Goal: Information Seeking & Learning: Learn about a topic

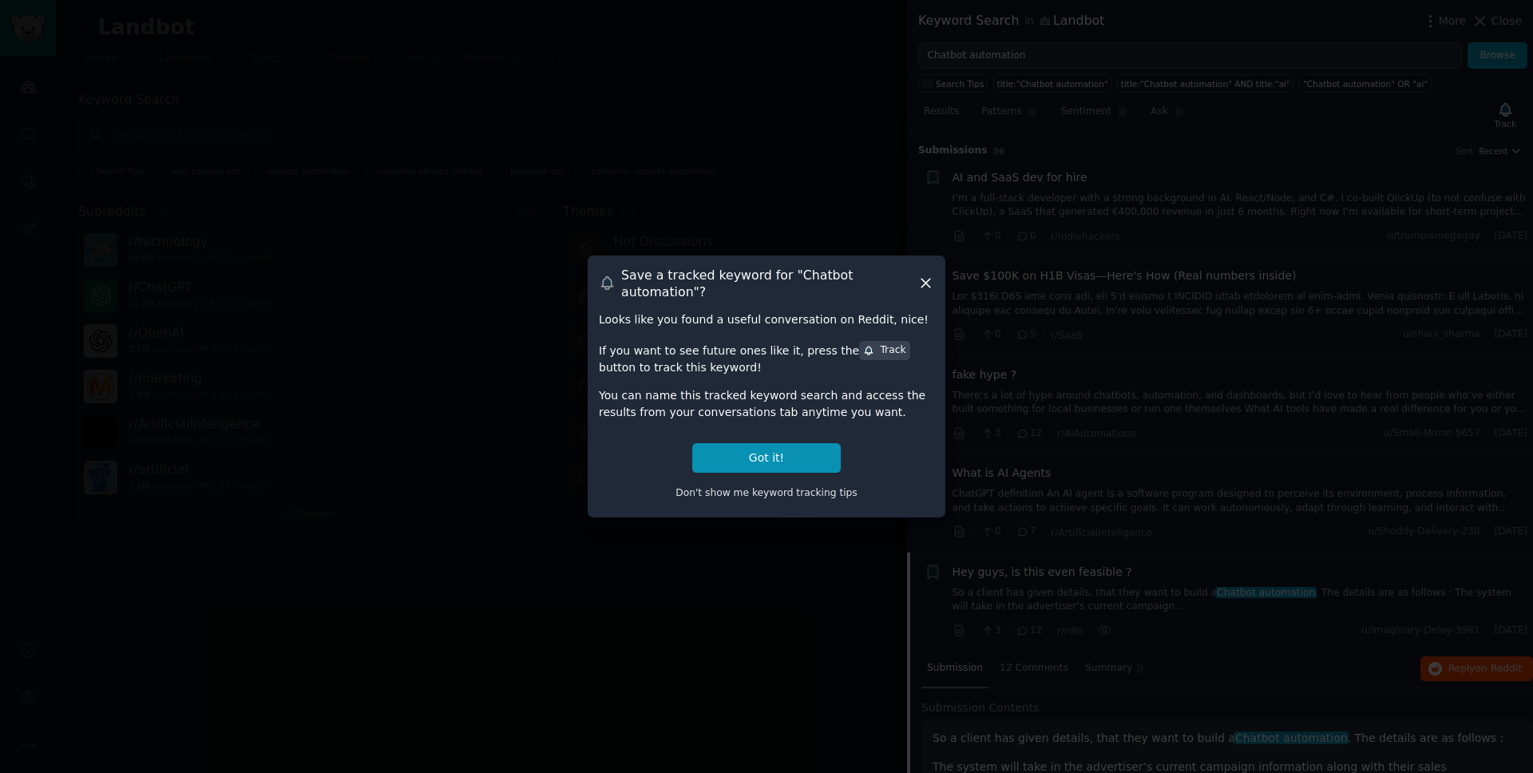
scroll to position [521, 0]
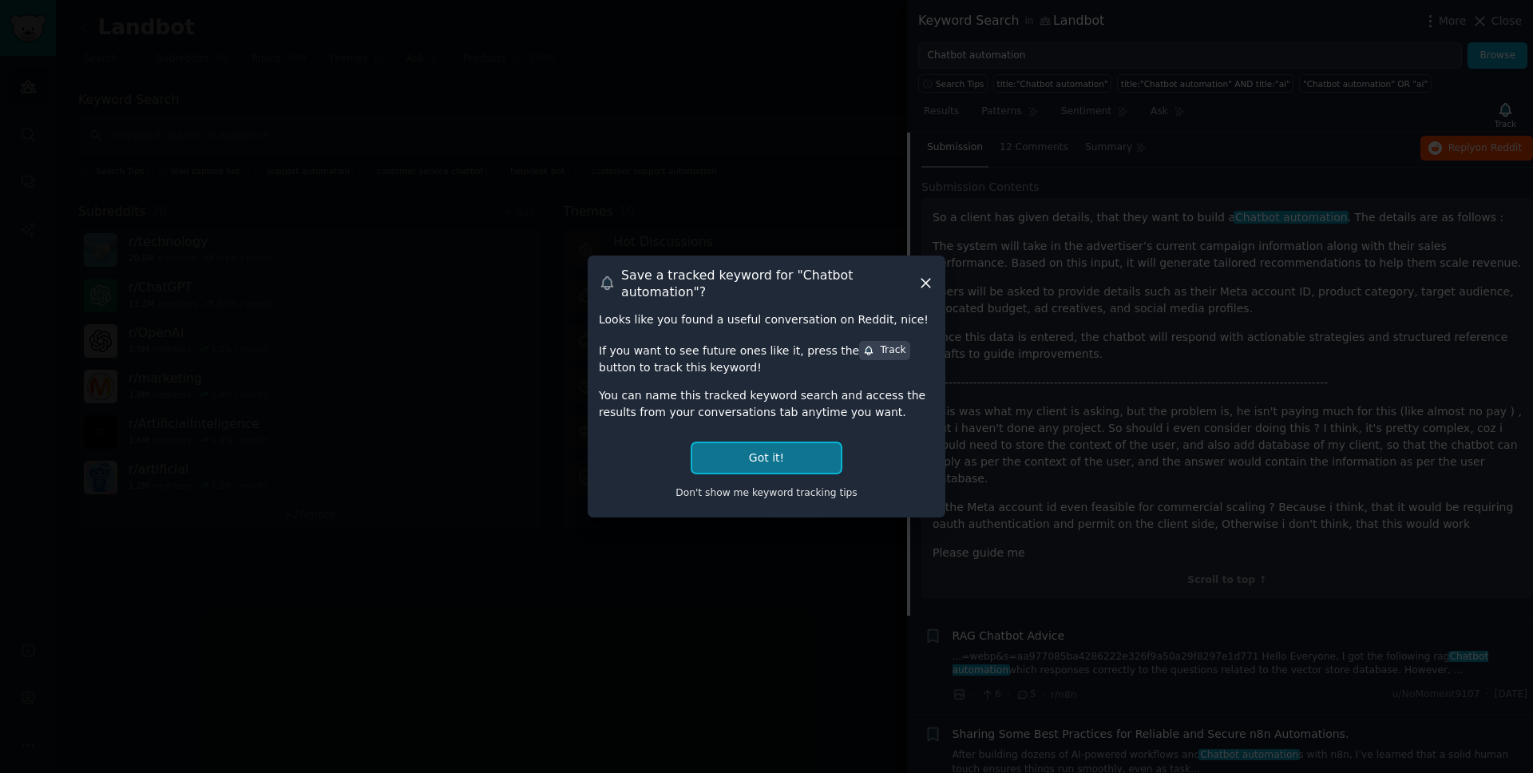
click at [784, 452] on button "Got it!" at bounding box center [766, 458] width 149 height 30
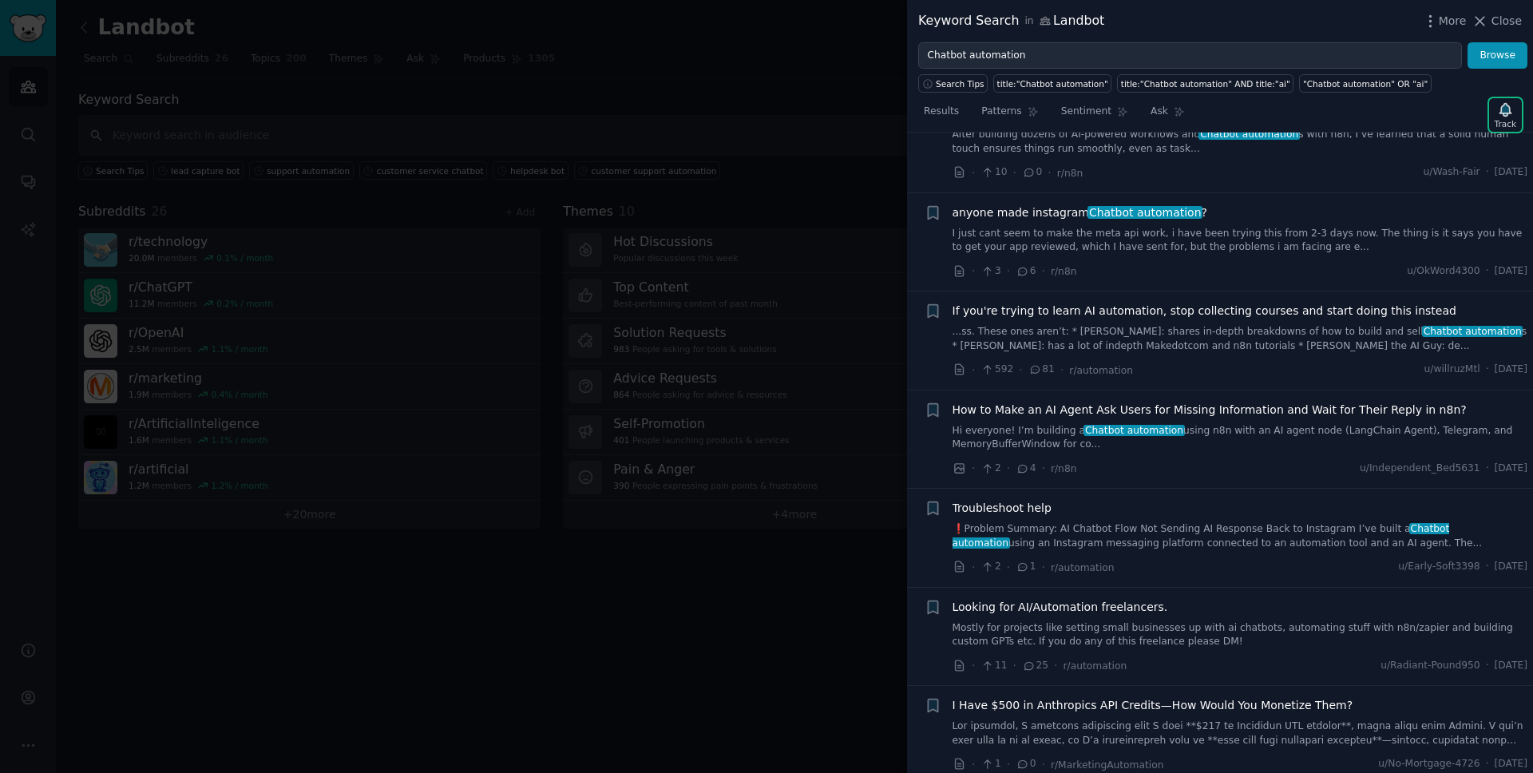
scroll to position [0, 0]
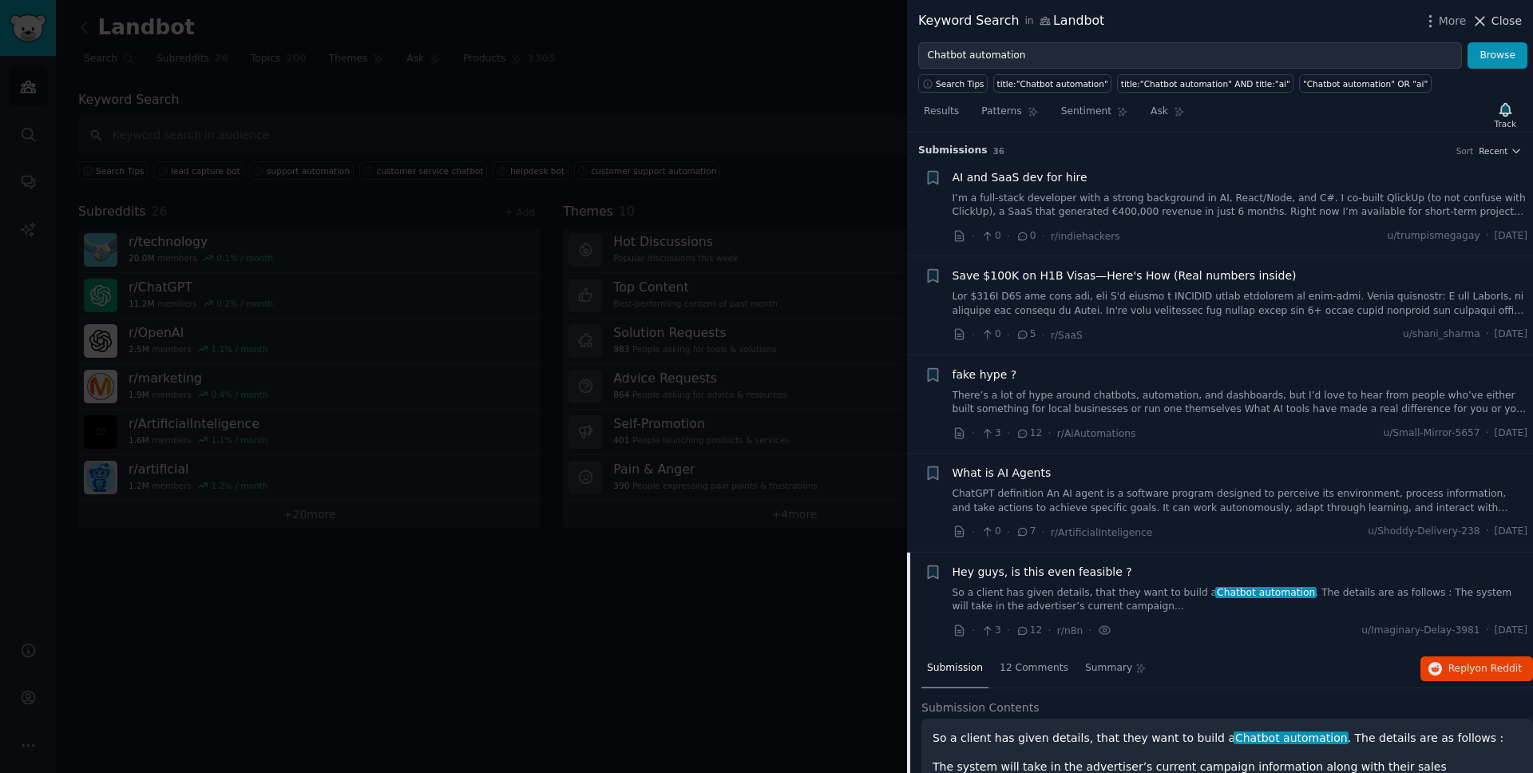
click at [1510, 22] on span "Close" at bounding box center [1507, 21] width 30 height 17
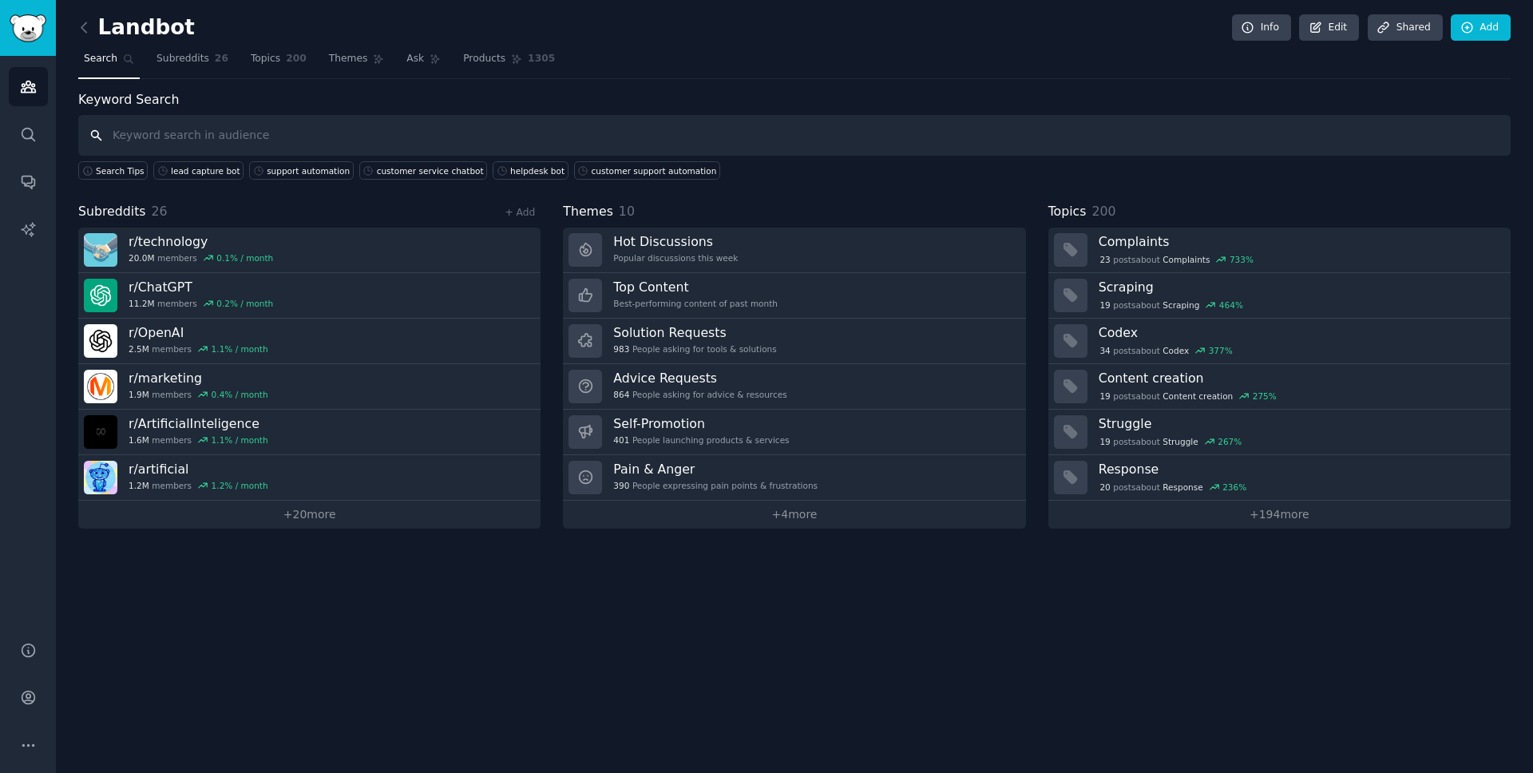
click at [242, 141] on input "text" at bounding box center [794, 135] width 1433 height 41
click at [188, 173] on div "lead capture bot" at bounding box center [205, 170] width 69 height 11
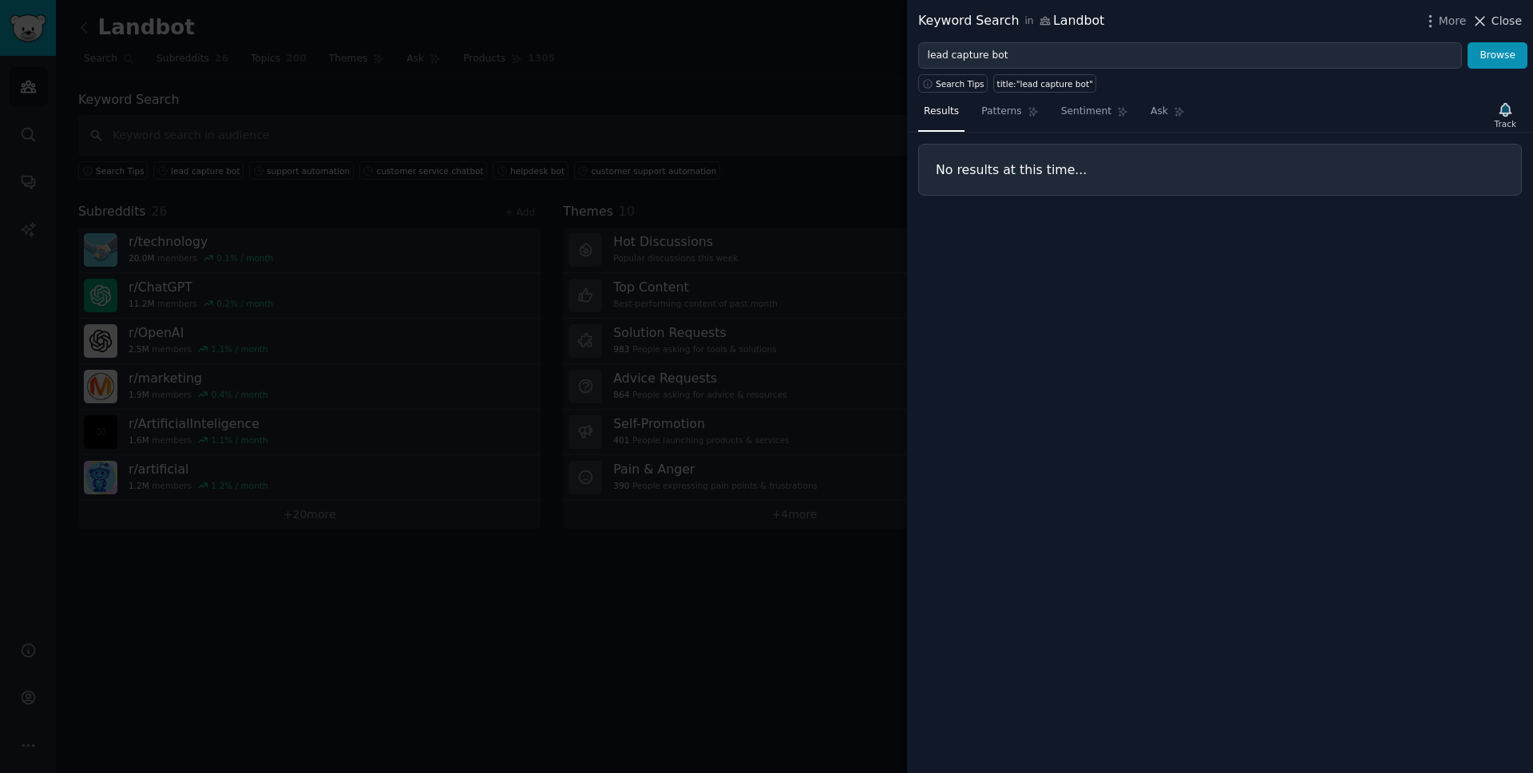
click at [1508, 25] on span "Close" at bounding box center [1507, 21] width 30 height 17
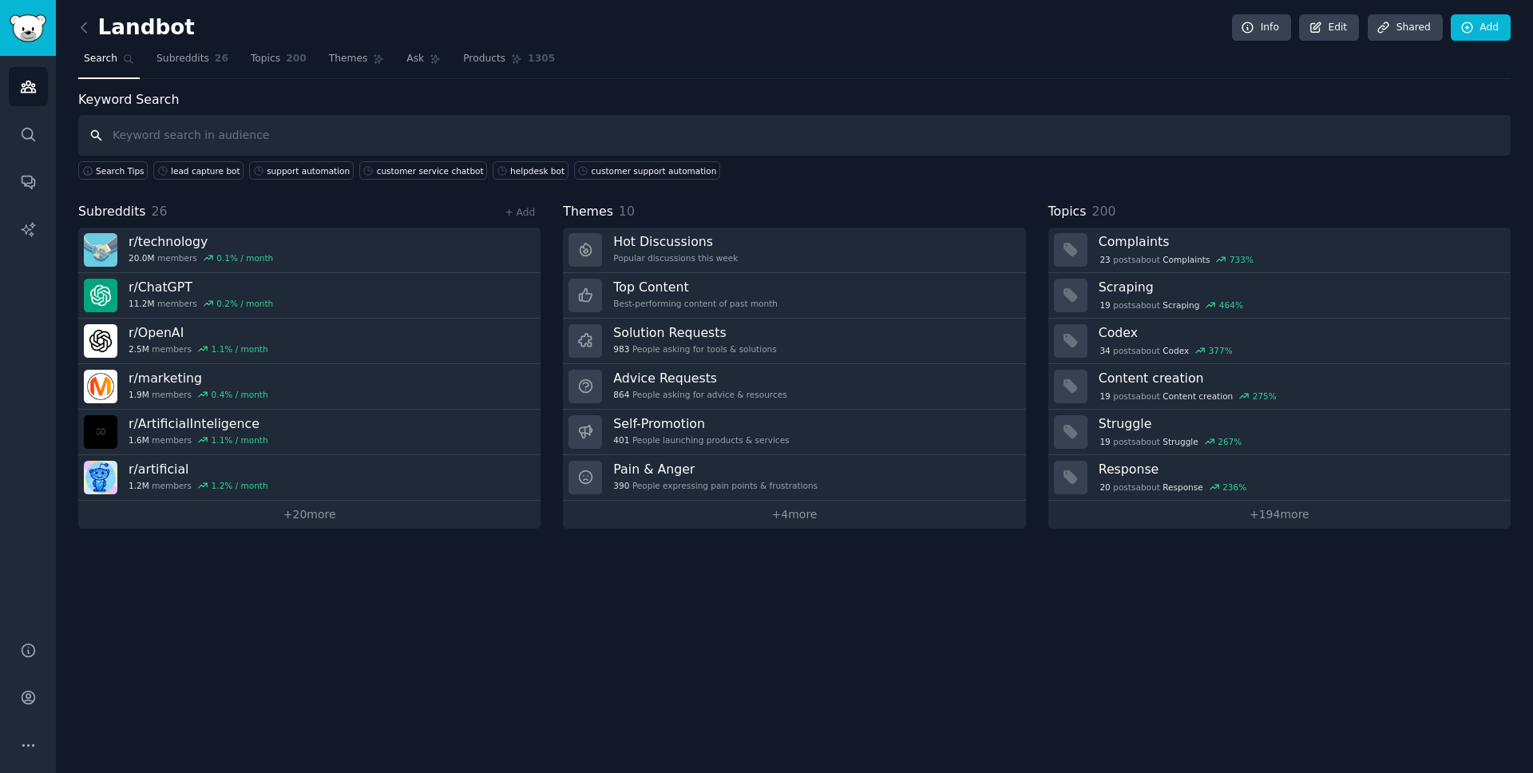
click at [487, 139] on input "text" at bounding box center [794, 135] width 1433 height 41
paste input "no-code automation"
type input "no-code automation"
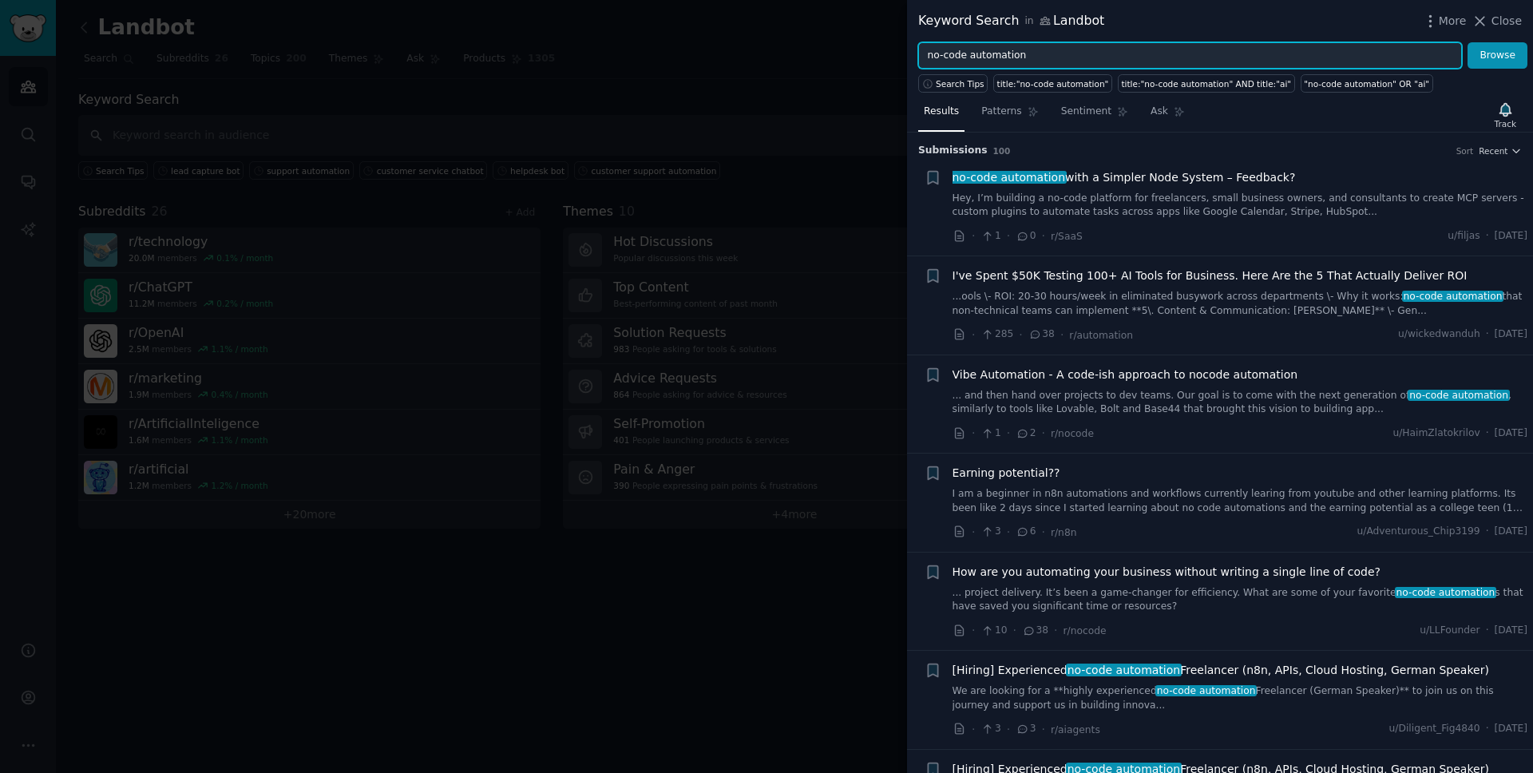
click at [1015, 57] on input "no-code automation" at bounding box center [1190, 55] width 544 height 27
click at [1468, 42] on button "Browse" at bounding box center [1498, 55] width 60 height 27
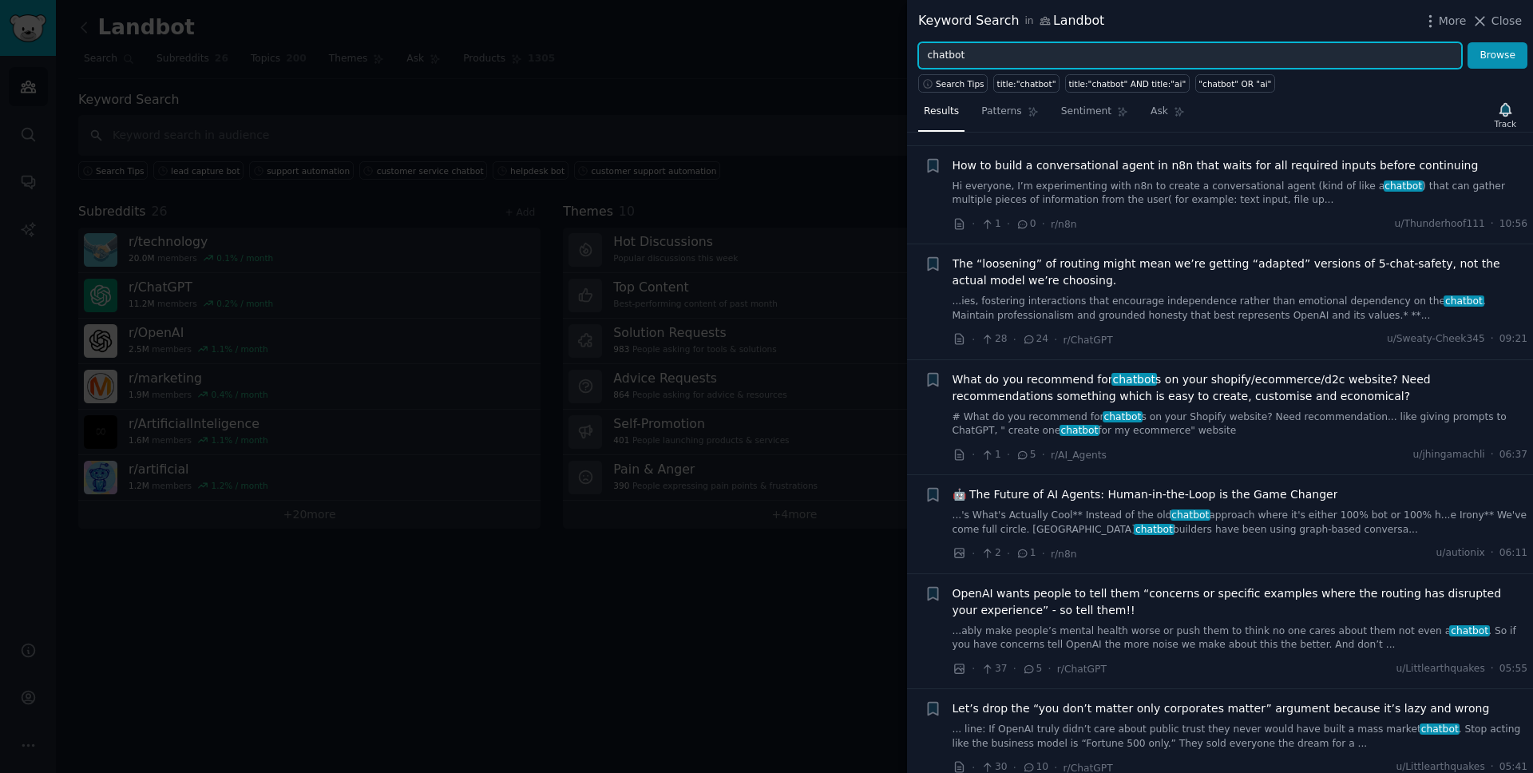
scroll to position [606, 0]
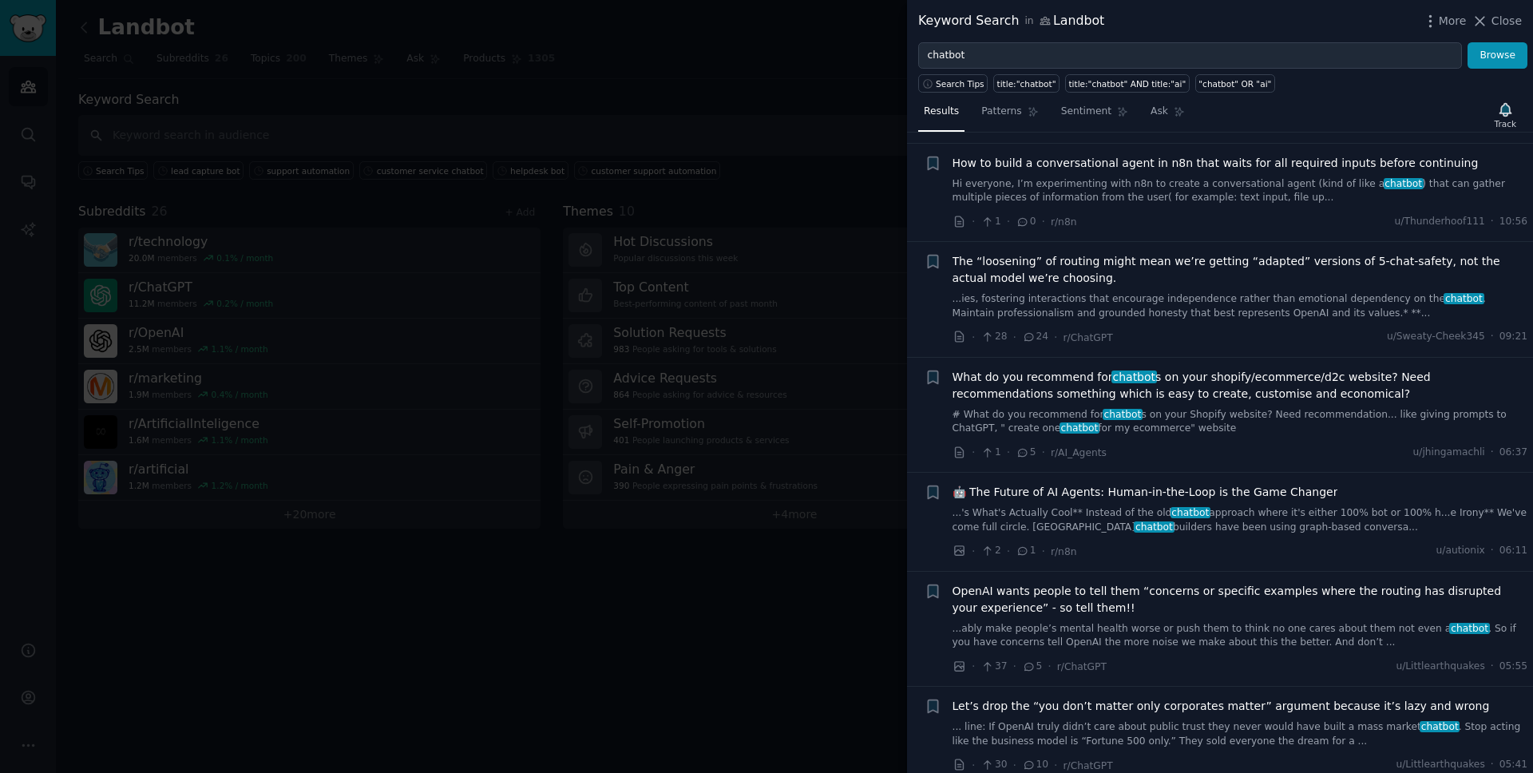
click at [1209, 408] on link "# What do you recommend for chatbot s on your Shopify website? Need recommendat…" at bounding box center [1241, 422] width 576 height 28
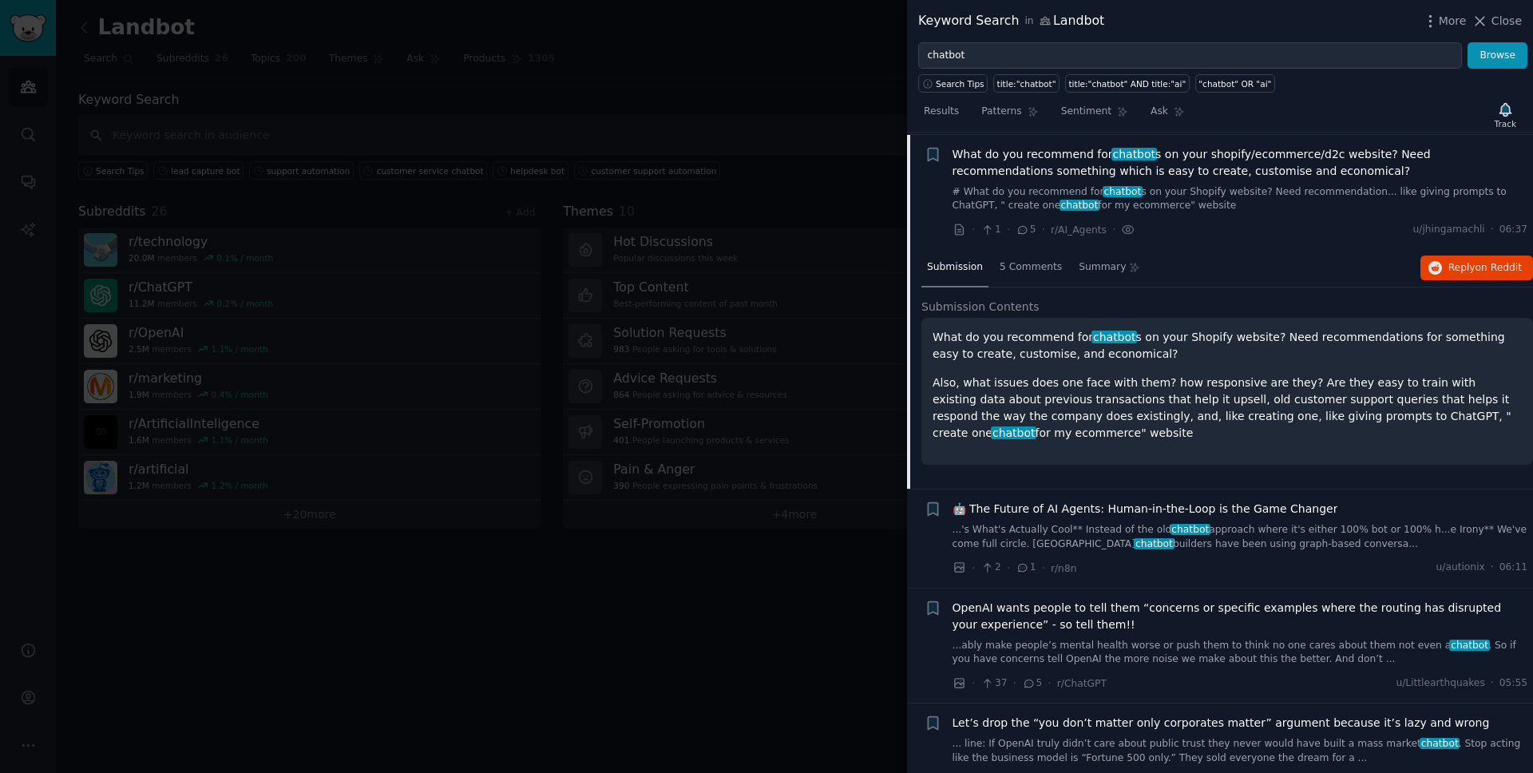
scroll to position [831, 0]
click at [1476, 261] on span "on Reddit" at bounding box center [1499, 265] width 46 height 11
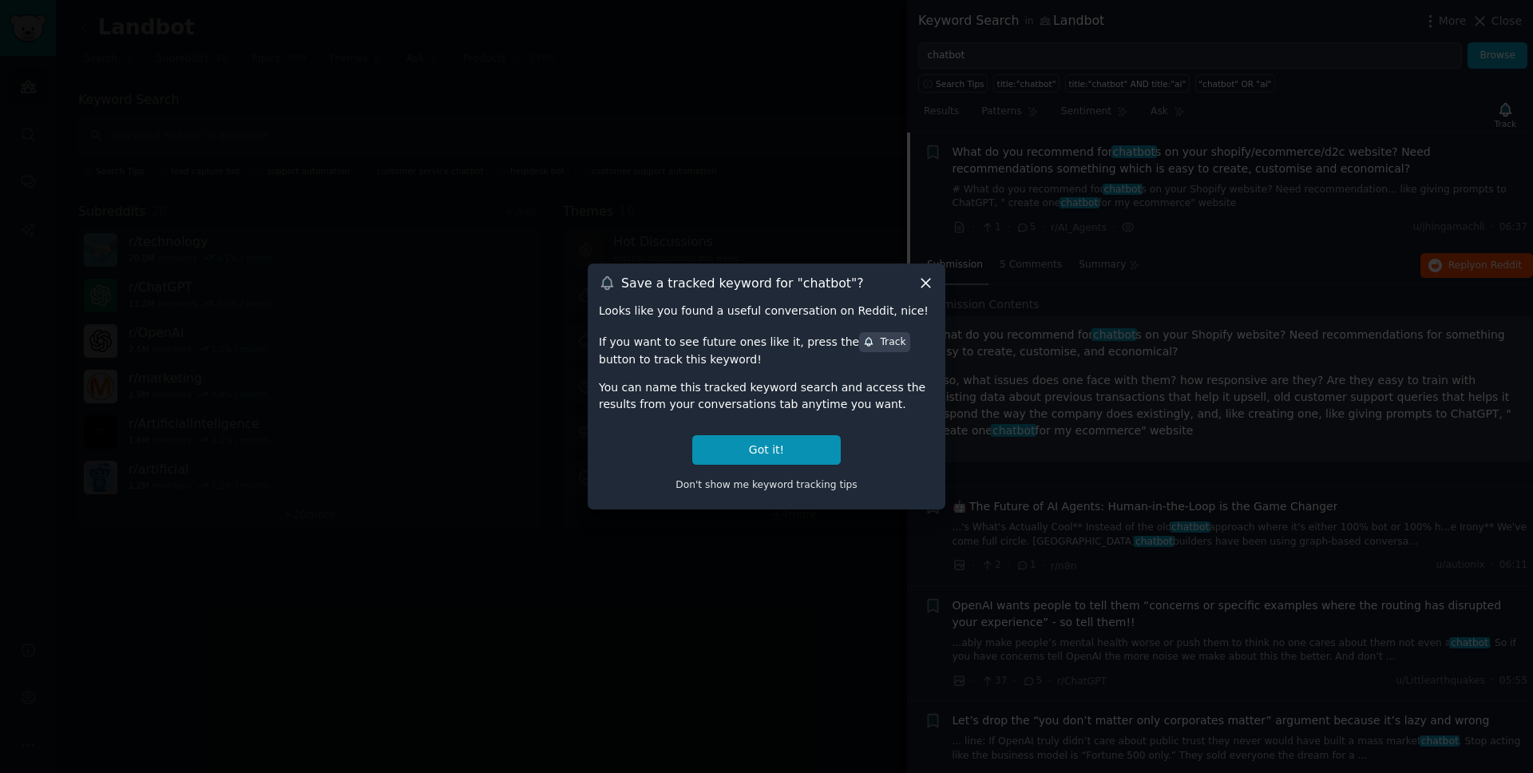
click at [923, 275] on icon at bounding box center [926, 283] width 17 height 17
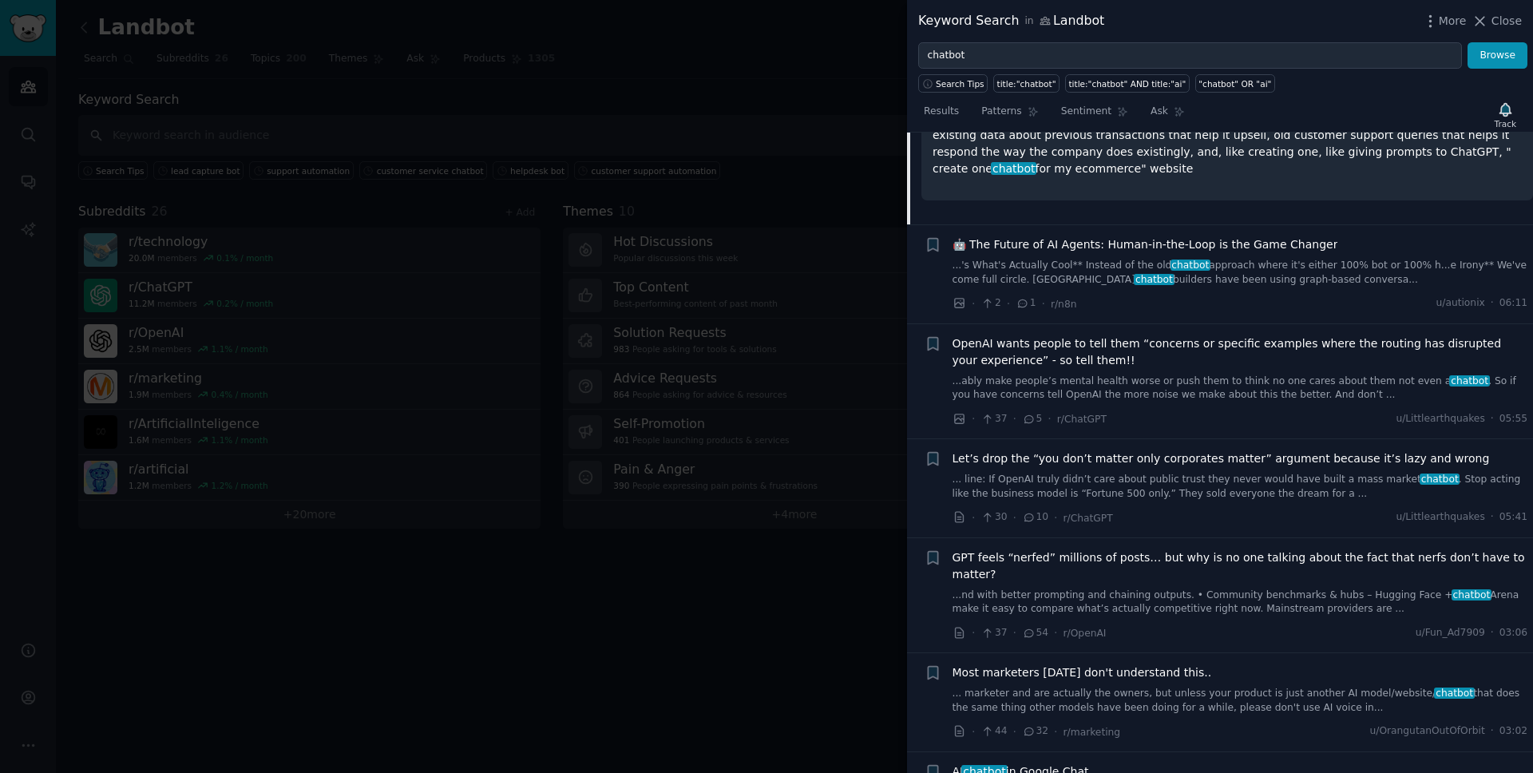
scroll to position [1094, 0]
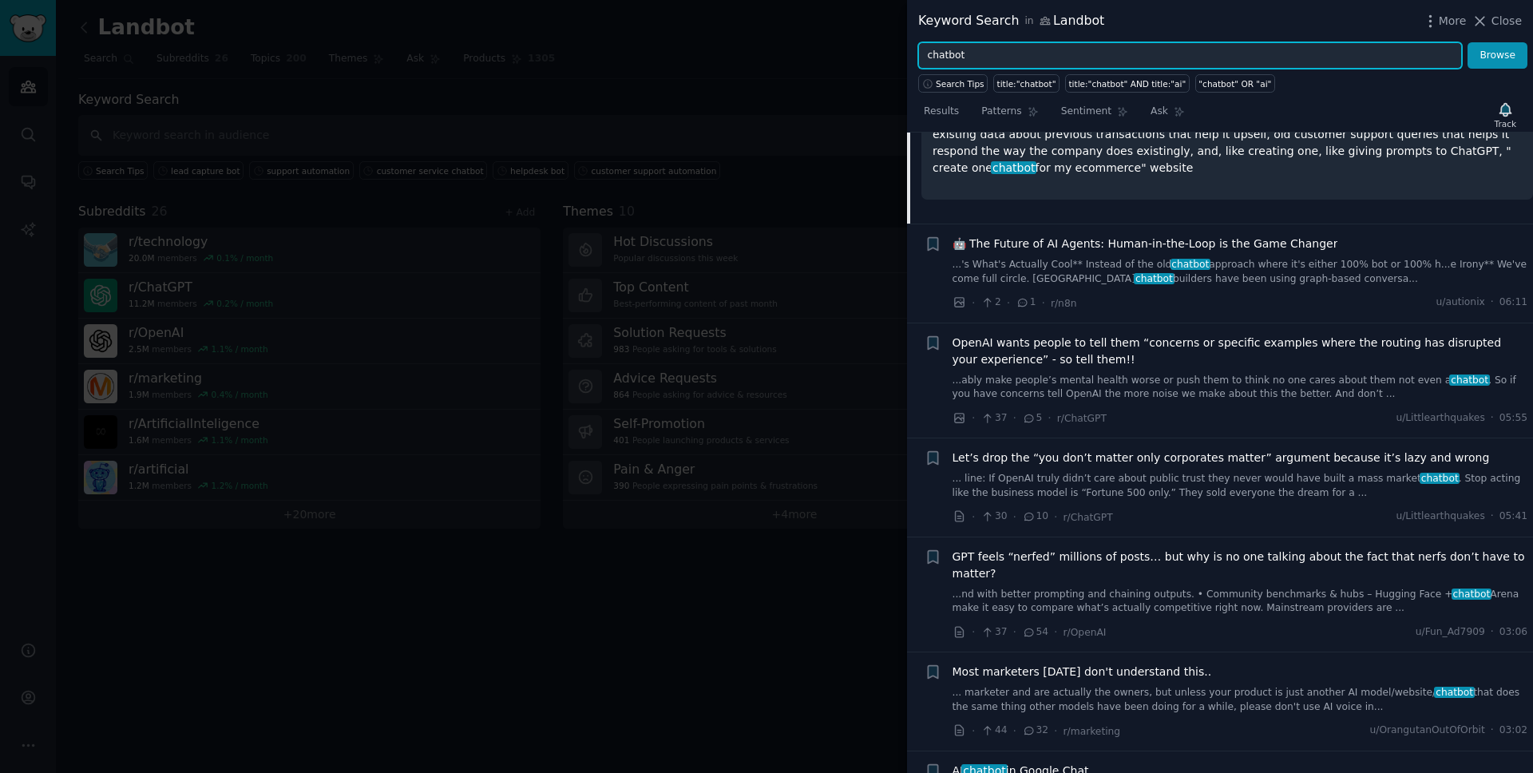
click at [1025, 50] on input "chatbot" at bounding box center [1190, 55] width 544 height 27
type input "Landbot"
click at [1468, 42] on button "Browse" at bounding box center [1498, 55] width 60 height 27
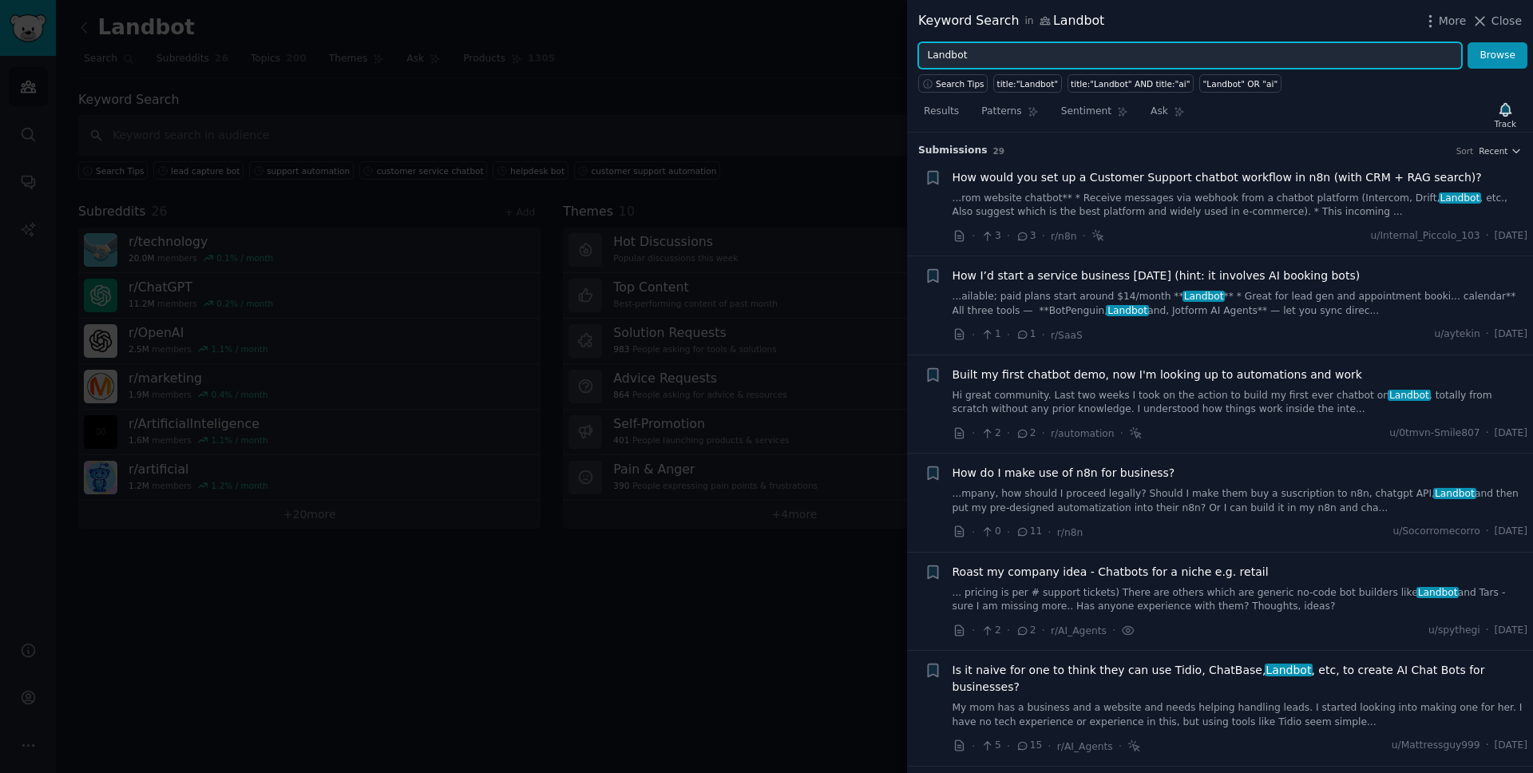
click at [1092, 57] on input "Landbot" at bounding box center [1190, 55] width 544 height 27
click at [1468, 42] on button "Browse" at bounding box center [1498, 55] width 60 height 27
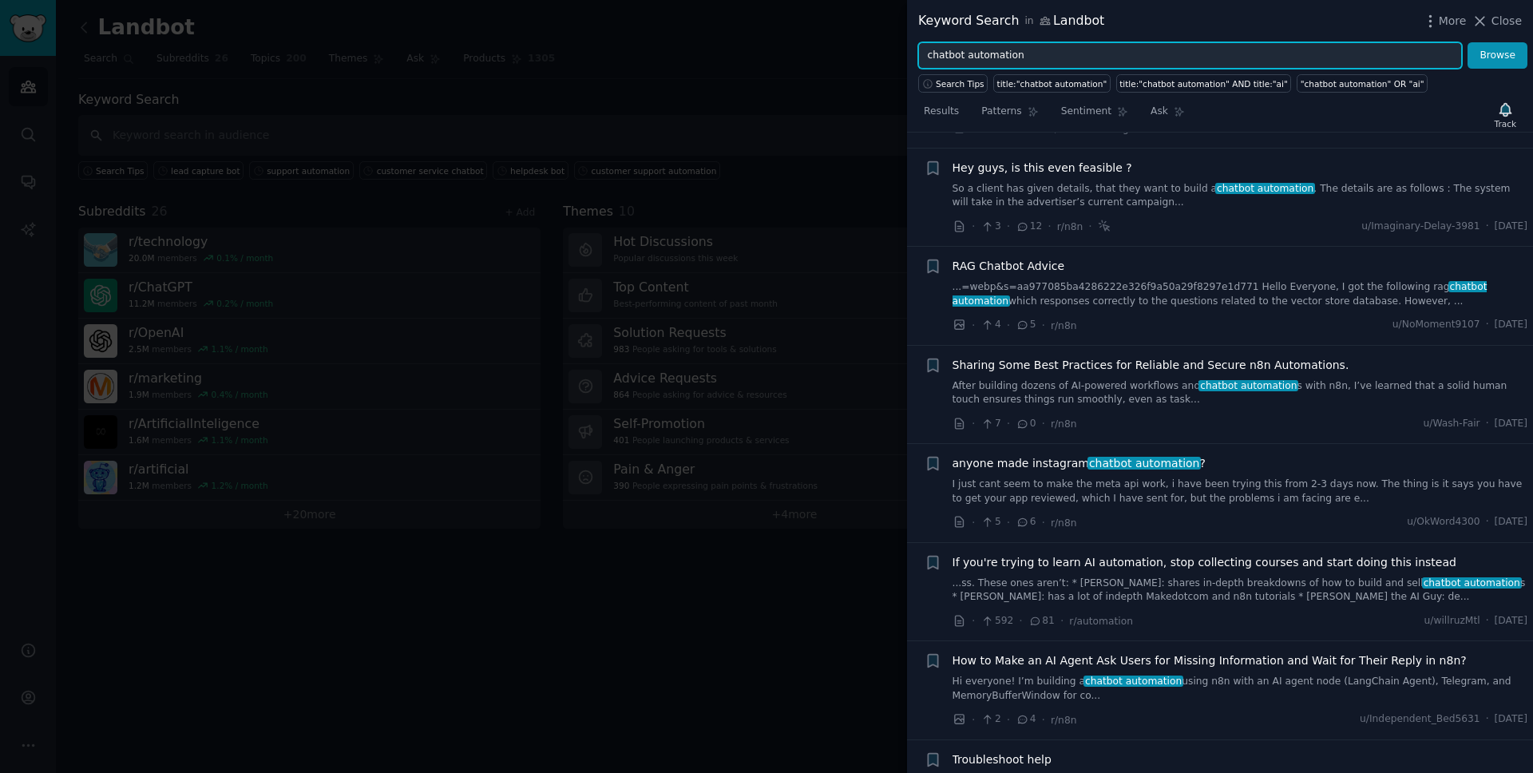
scroll to position [406, 0]
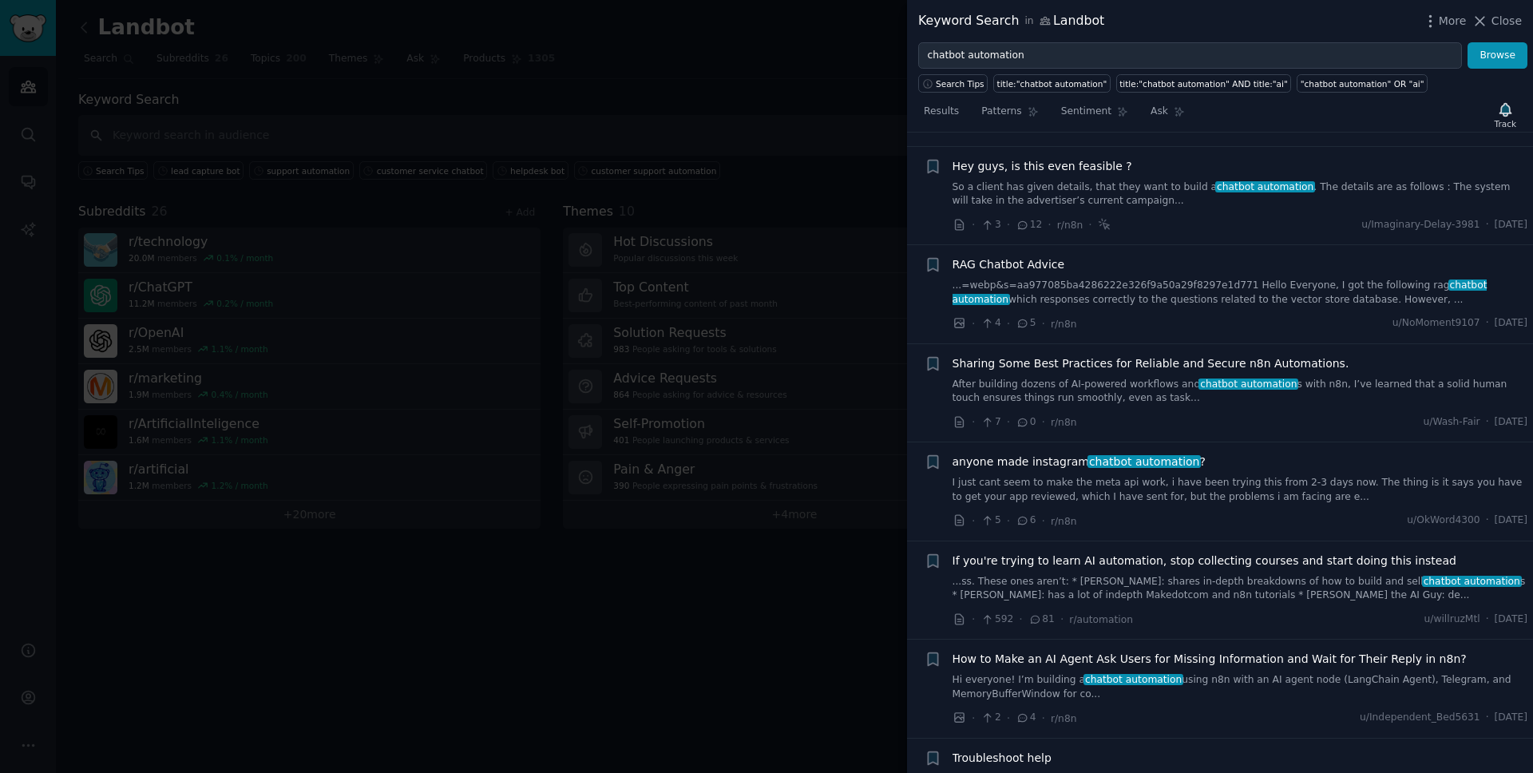
click at [1268, 587] on link "...ss. These ones aren’t: * [PERSON_NAME]: shares in-depth breakdowns of how to…" at bounding box center [1241, 589] width 576 height 28
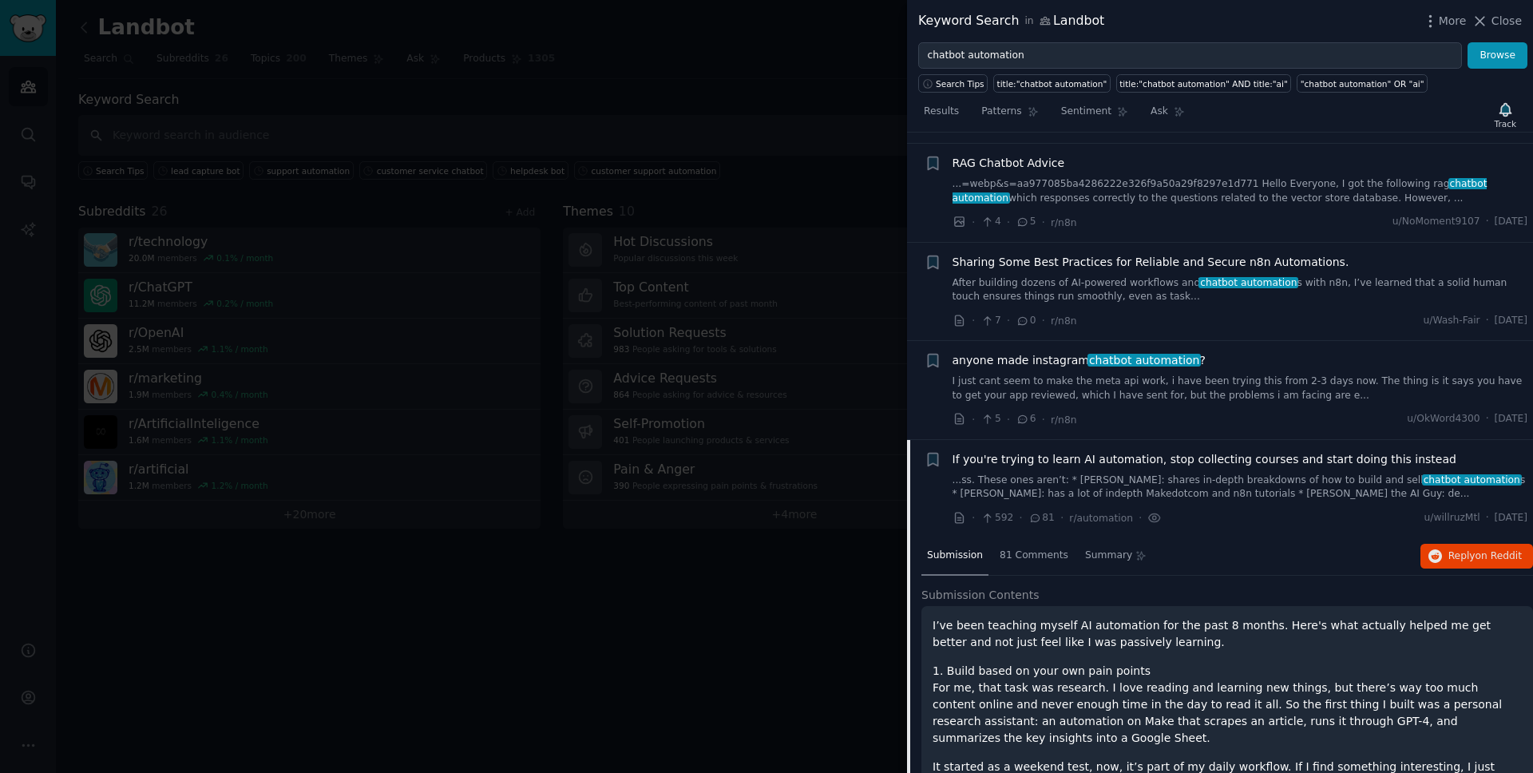
scroll to position [619, 0]
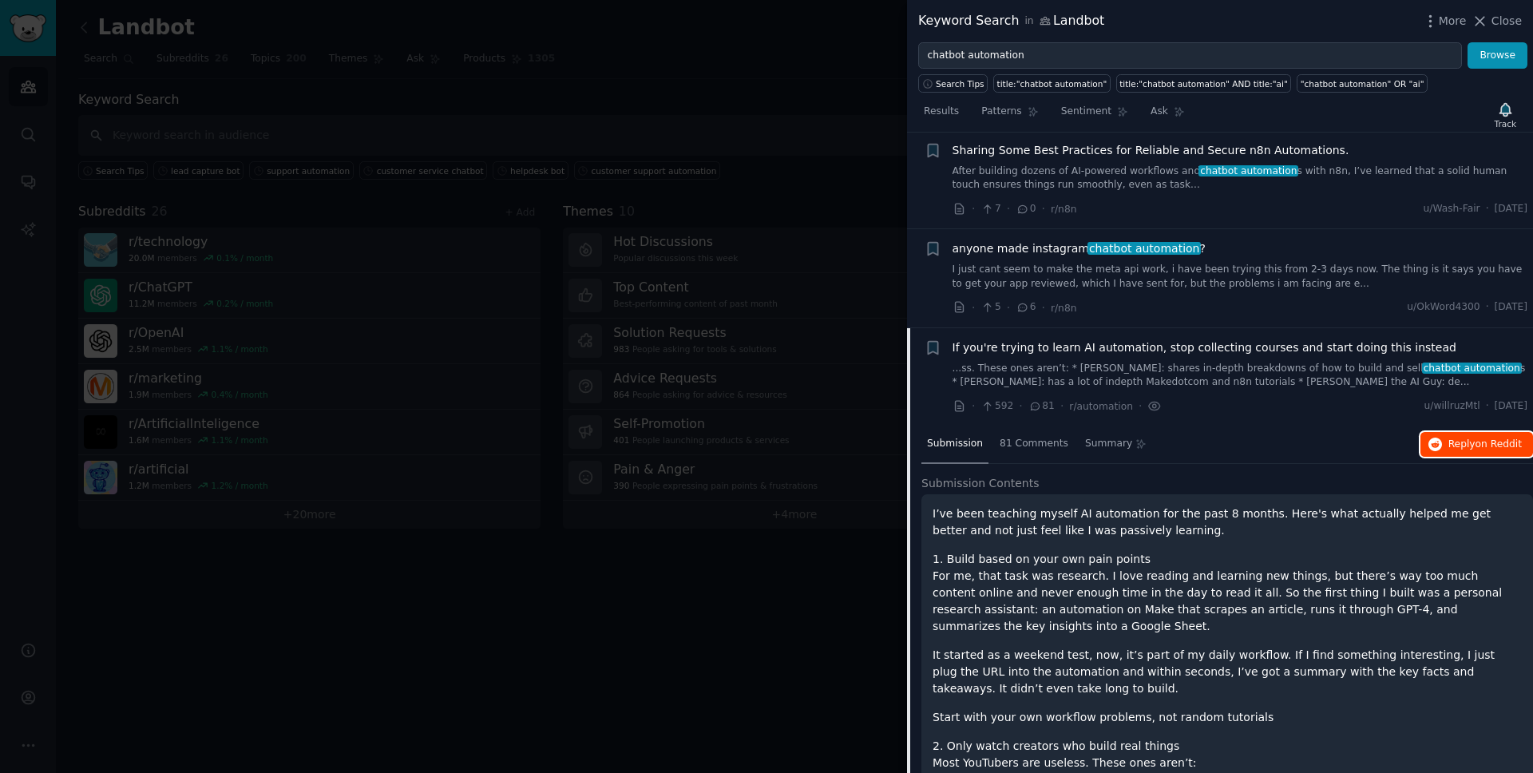
click at [1485, 451] on button "Reply on Reddit" at bounding box center [1477, 445] width 113 height 26
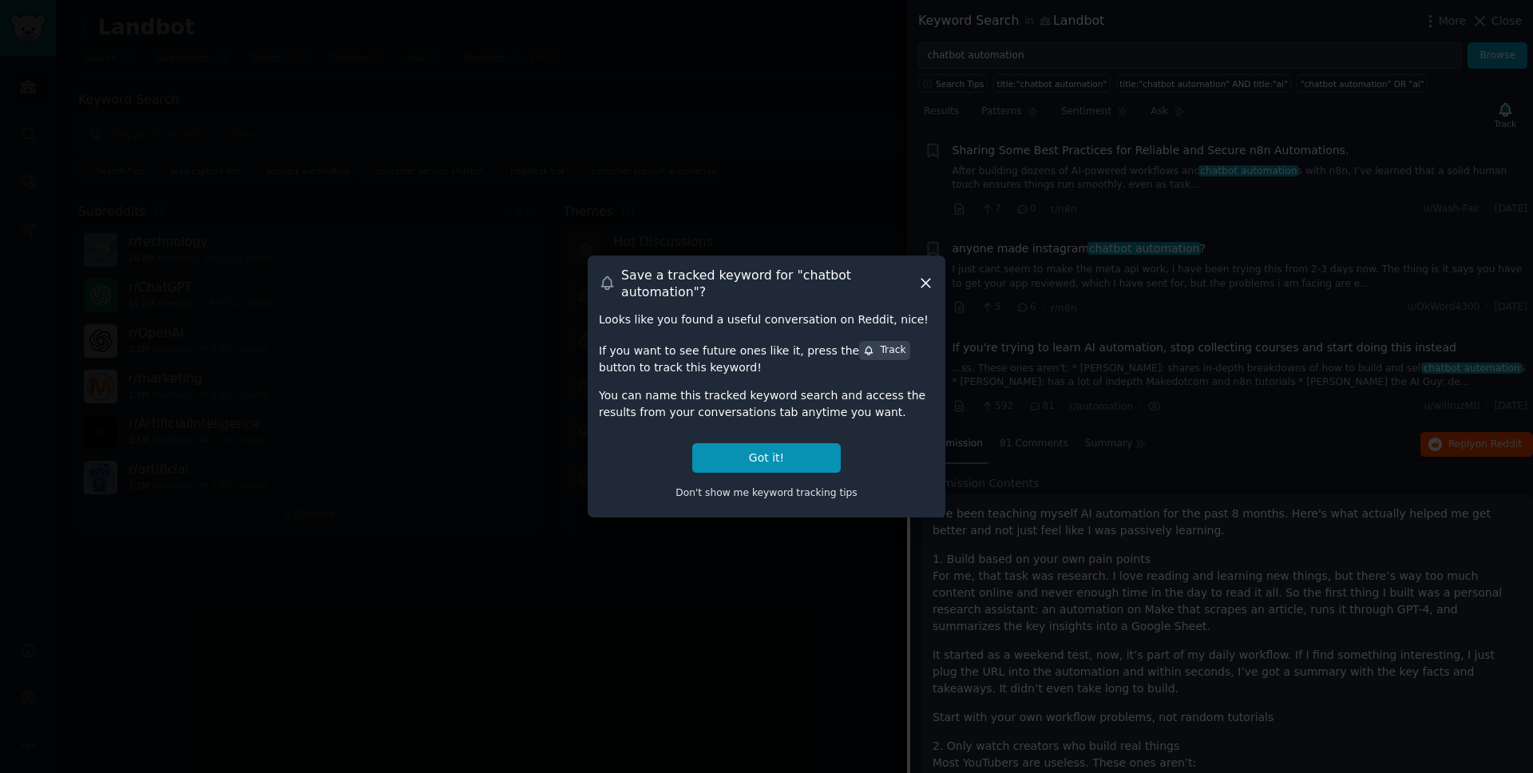
click at [918, 278] on icon at bounding box center [926, 283] width 17 height 17
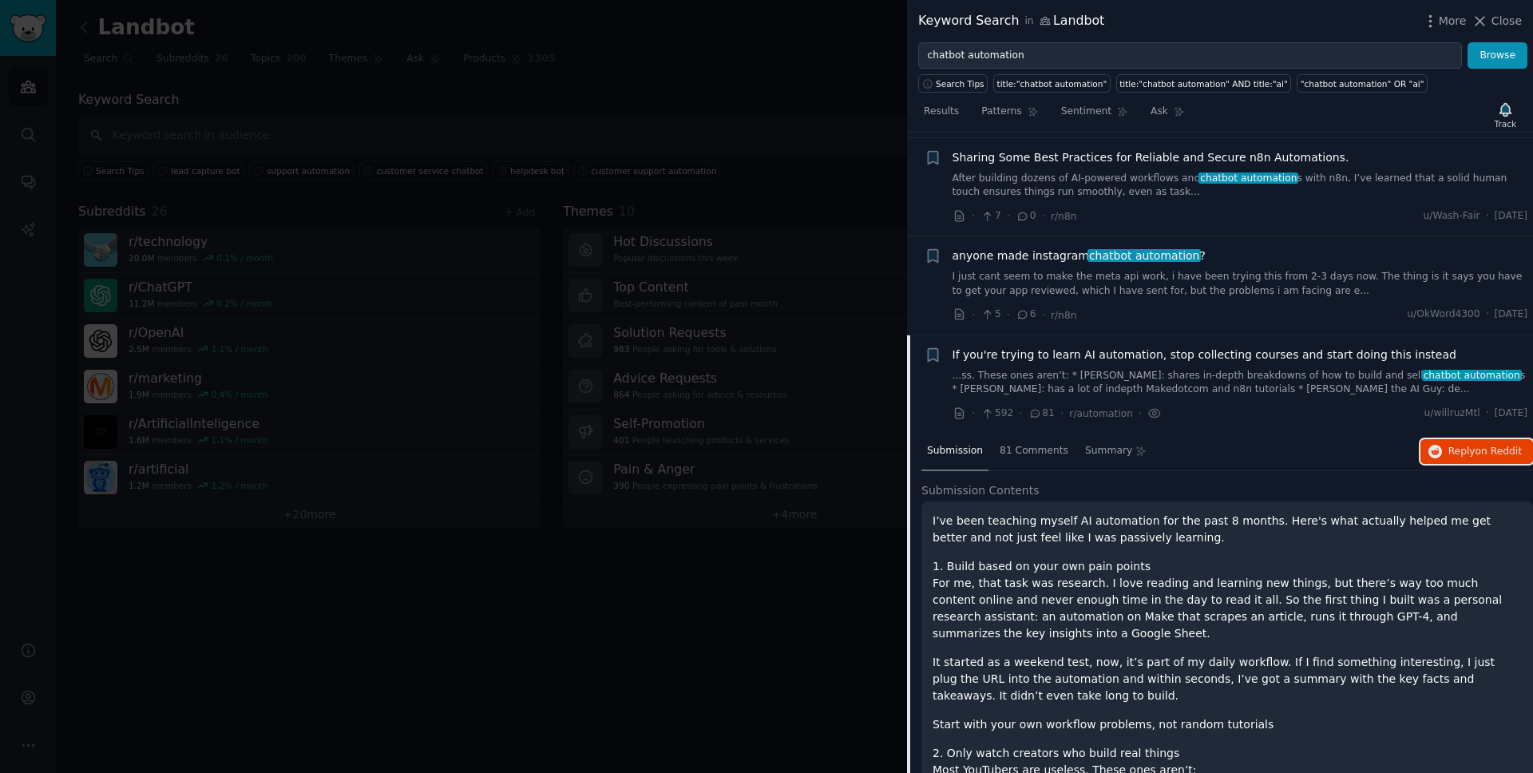
scroll to position [0, 0]
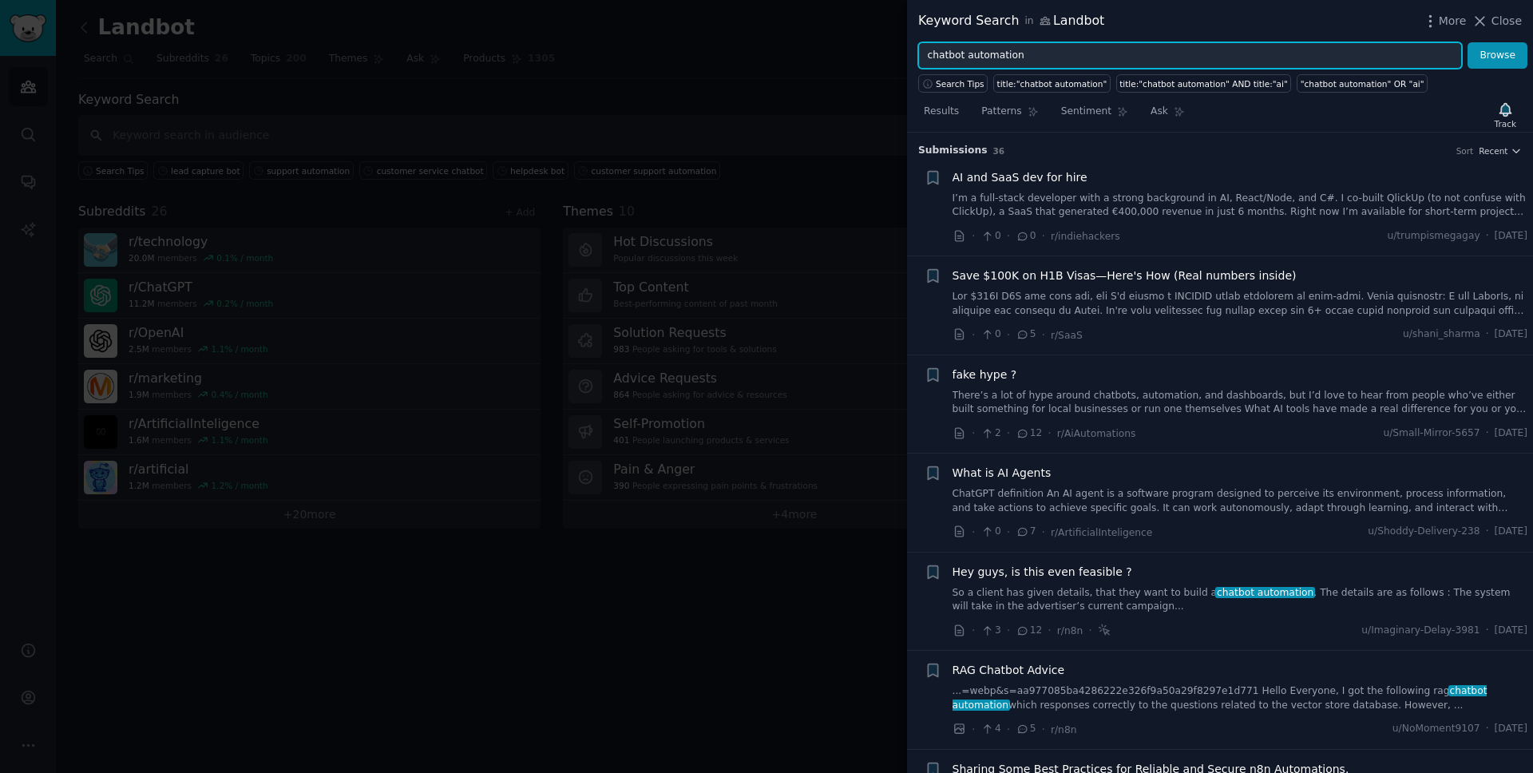
click at [1040, 47] on input "chatbot automation" at bounding box center [1190, 55] width 544 height 27
click at [1099, 57] on input "chatbot automation" at bounding box center [1190, 55] width 544 height 27
paste input "bot builder"
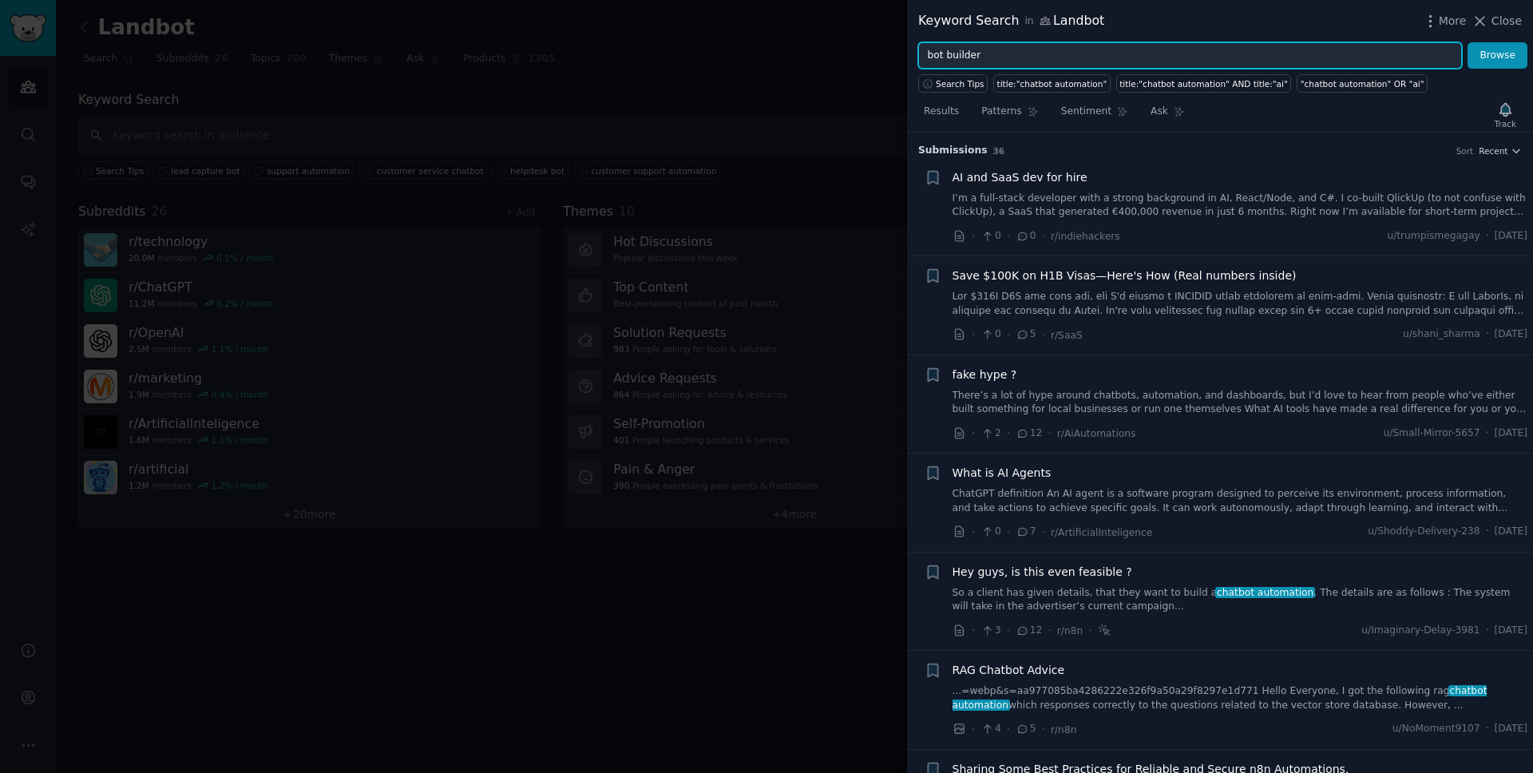
click at [1468, 42] on button "Browse" at bounding box center [1498, 55] width 60 height 27
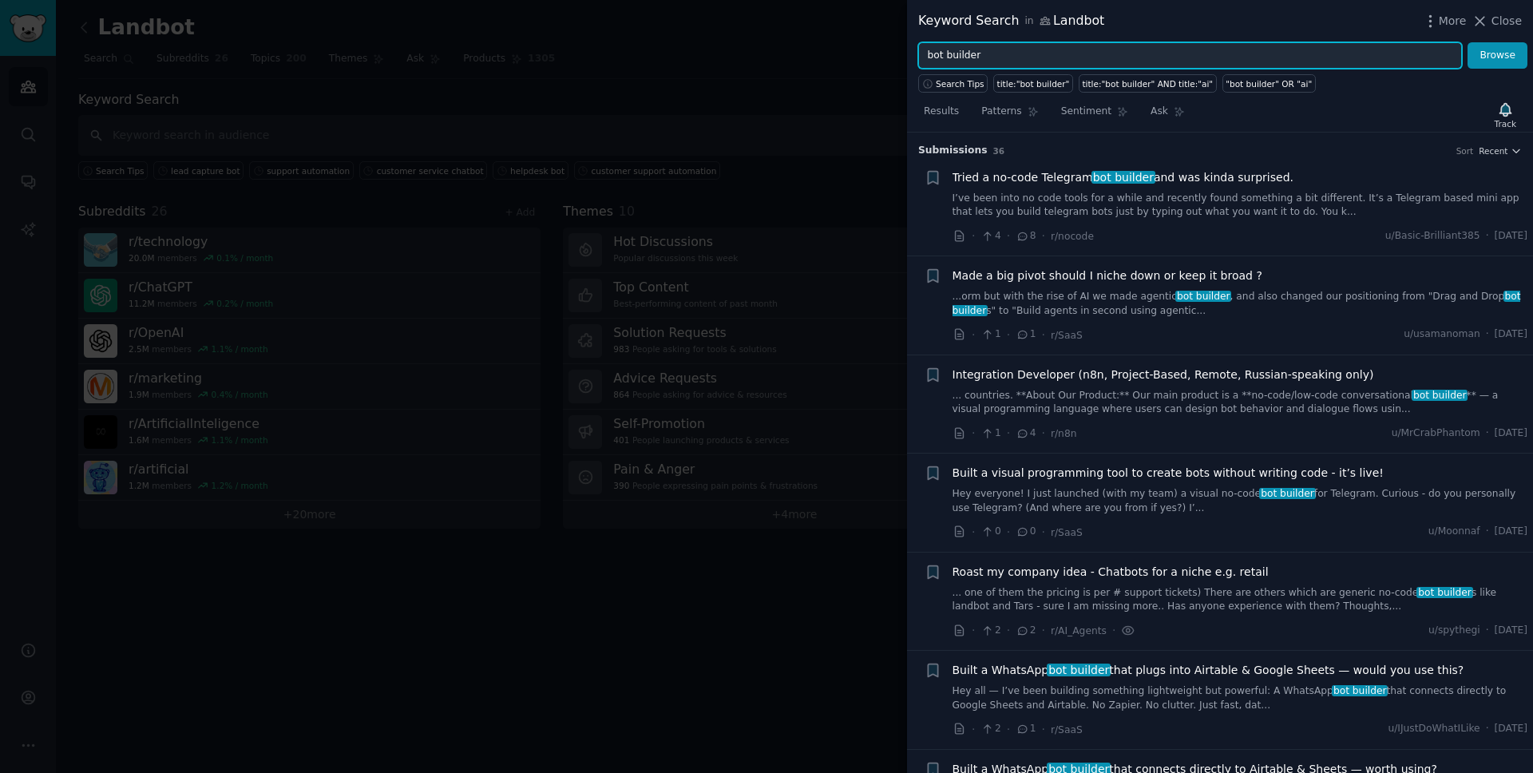
click at [1061, 57] on input "bot builder" at bounding box center [1190, 55] width 544 height 27
paste input "conversational AI"
click at [1468, 42] on button "Browse" at bounding box center [1498, 55] width 60 height 27
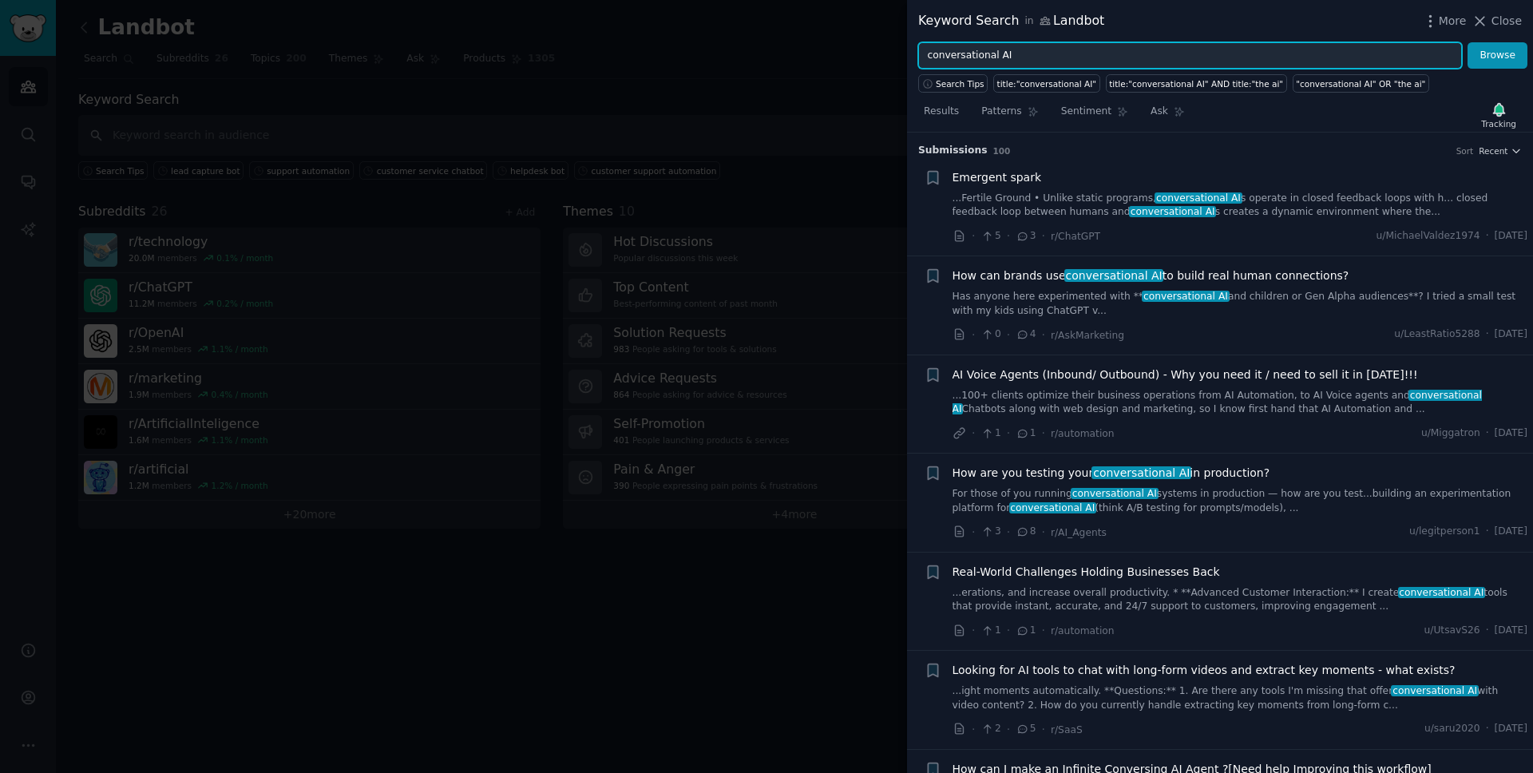
click at [1041, 54] on input "conversational AI" at bounding box center [1190, 55] width 544 height 27
paste input "marketing"
type input "conversational marketing"
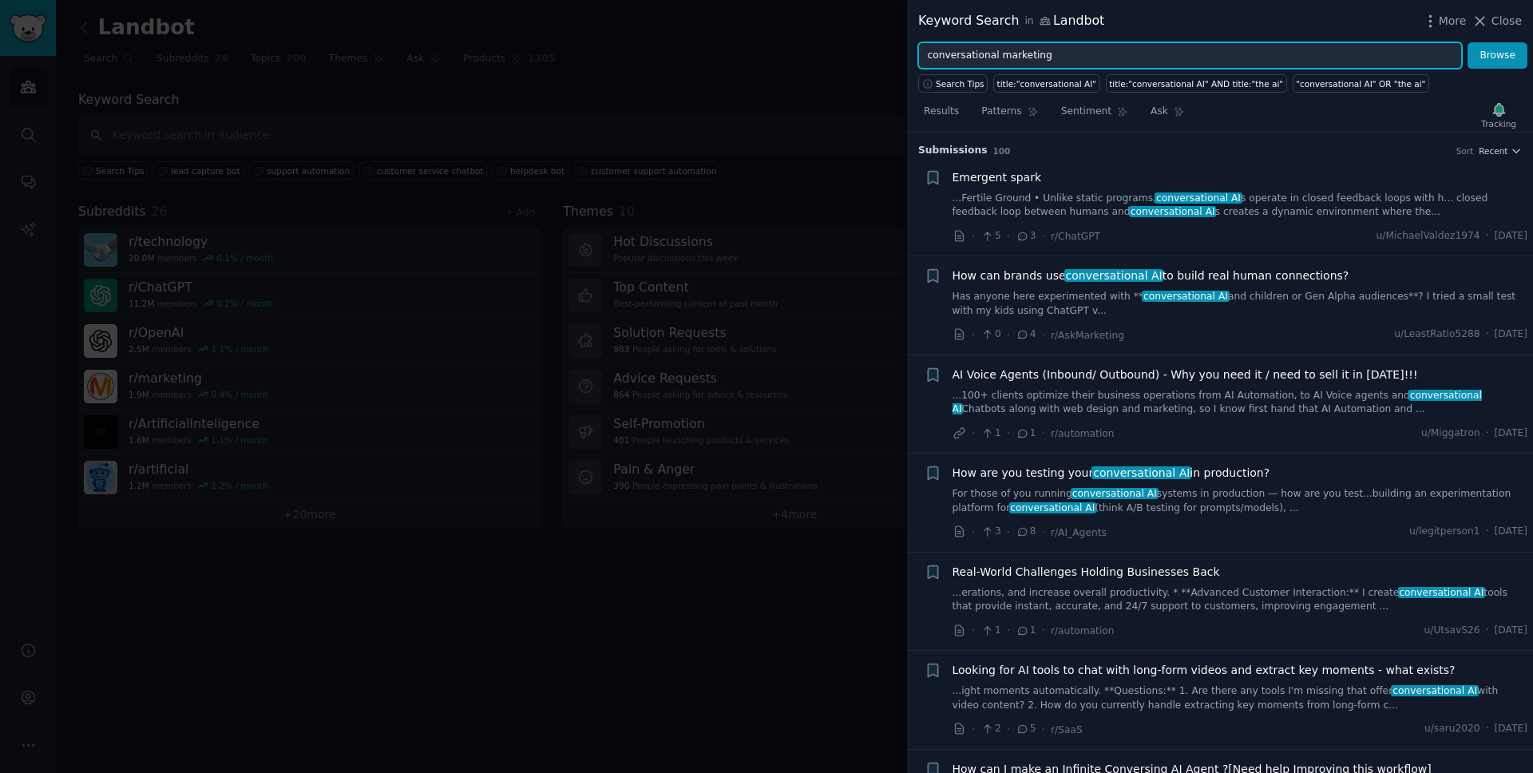
click at [1468, 42] on button "Browse" at bounding box center [1498, 55] width 60 height 27
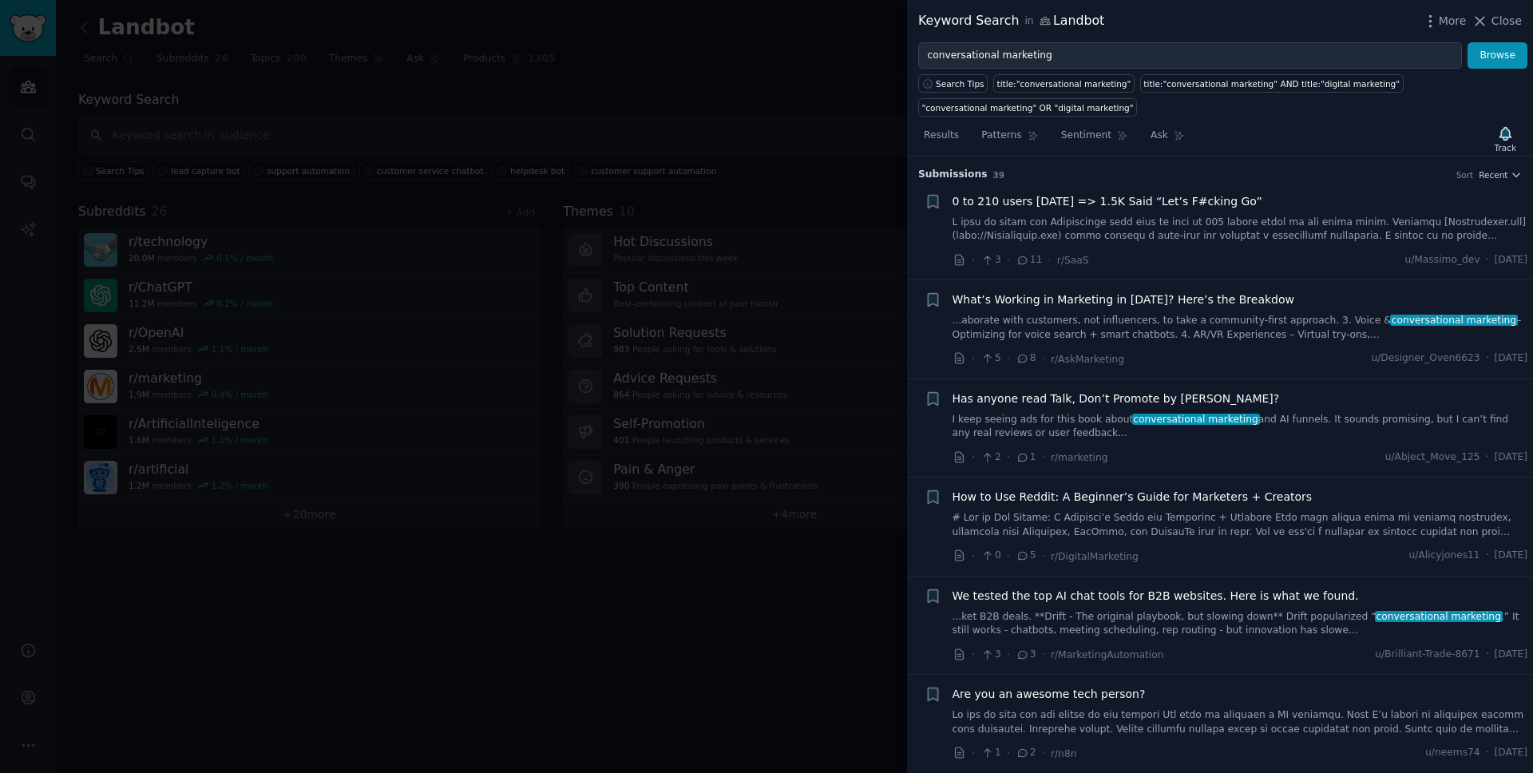
click at [776, 128] on div at bounding box center [766, 386] width 1533 height 773
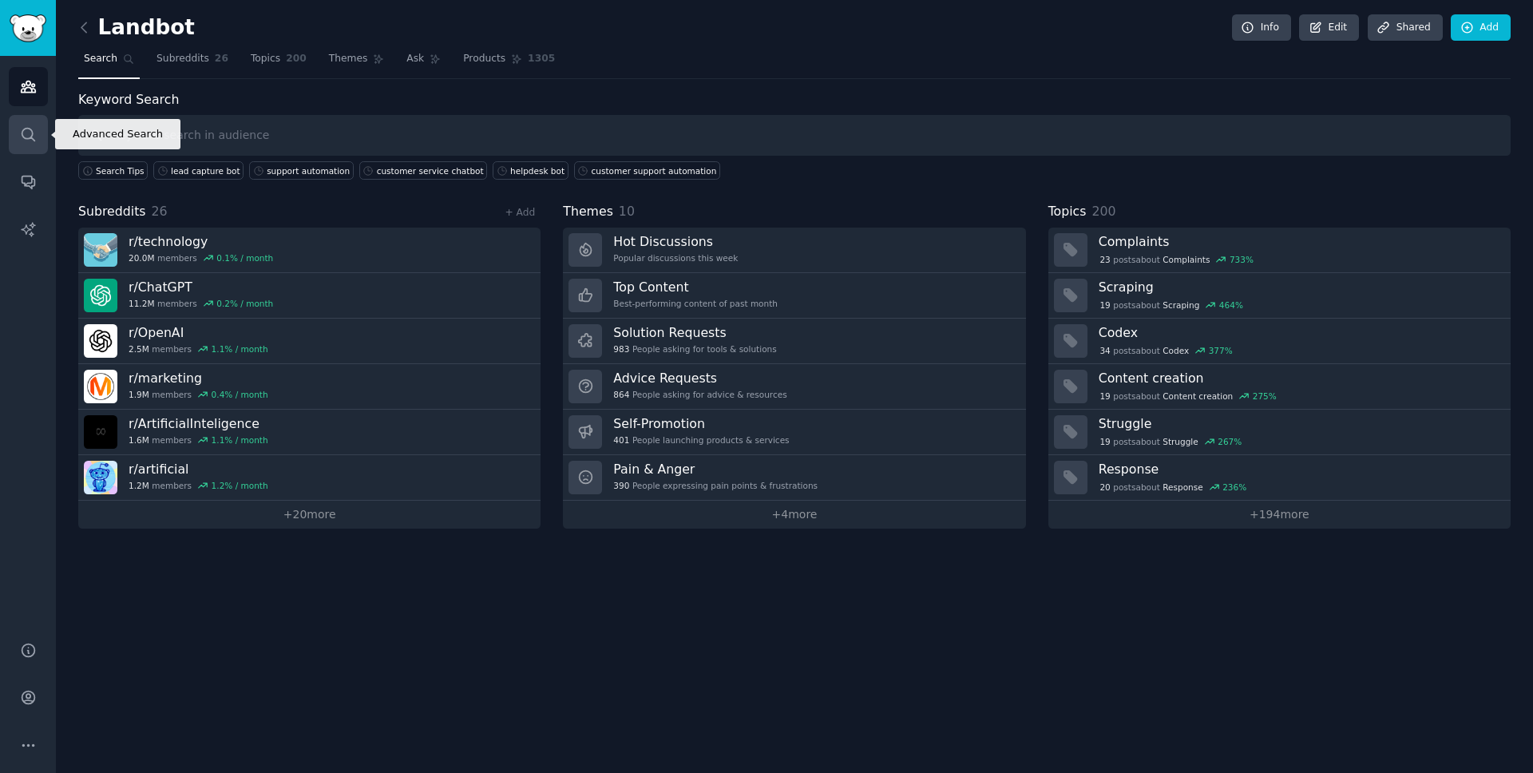
click at [15, 129] on link "Search" at bounding box center [28, 134] width 39 height 39
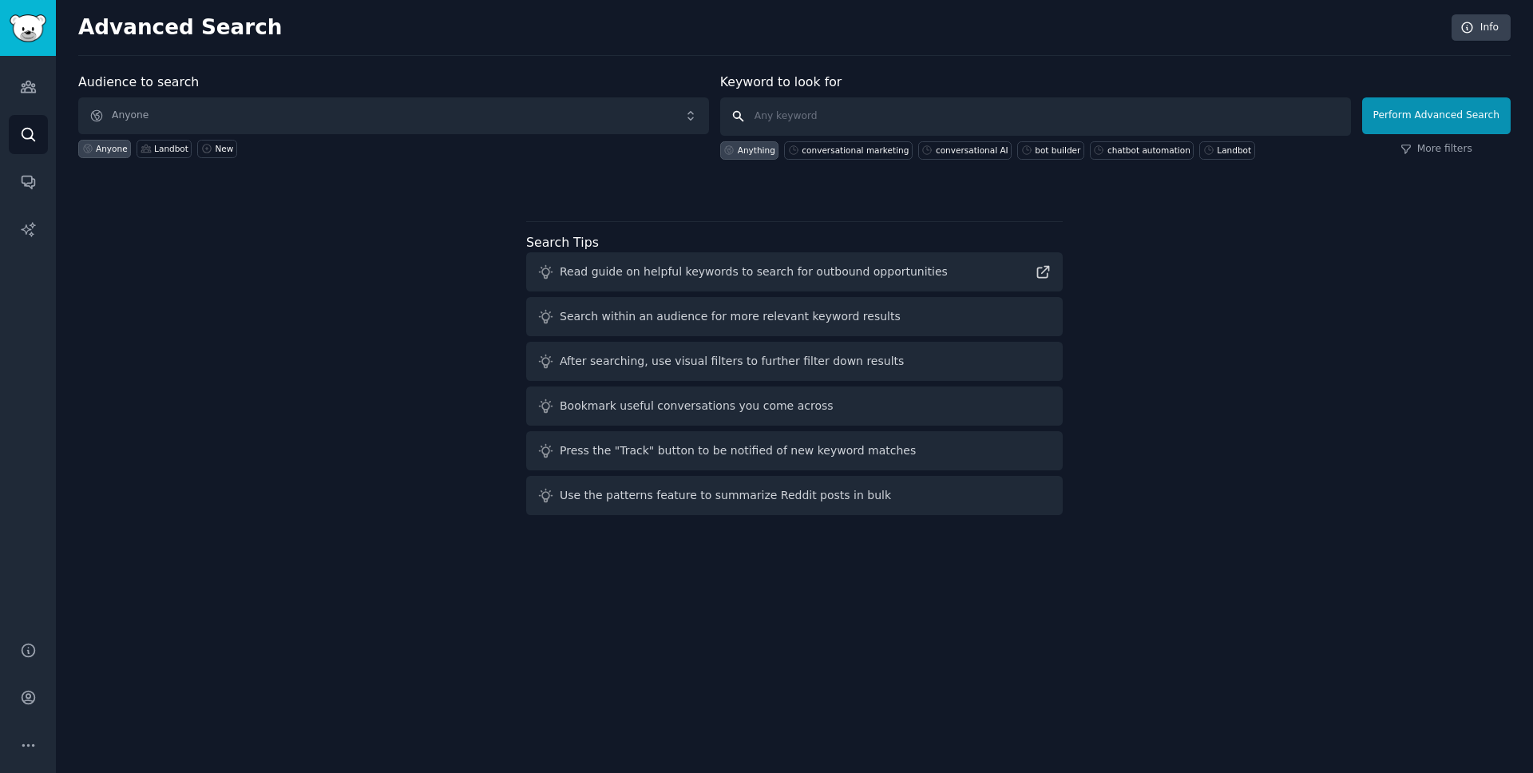
click at [819, 116] on input "text" at bounding box center [1035, 116] width 631 height 38
paste input "conversational marketing"
type input "conversational marketingç"
click button "Perform Advanced Search" at bounding box center [1436, 115] width 149 height 37
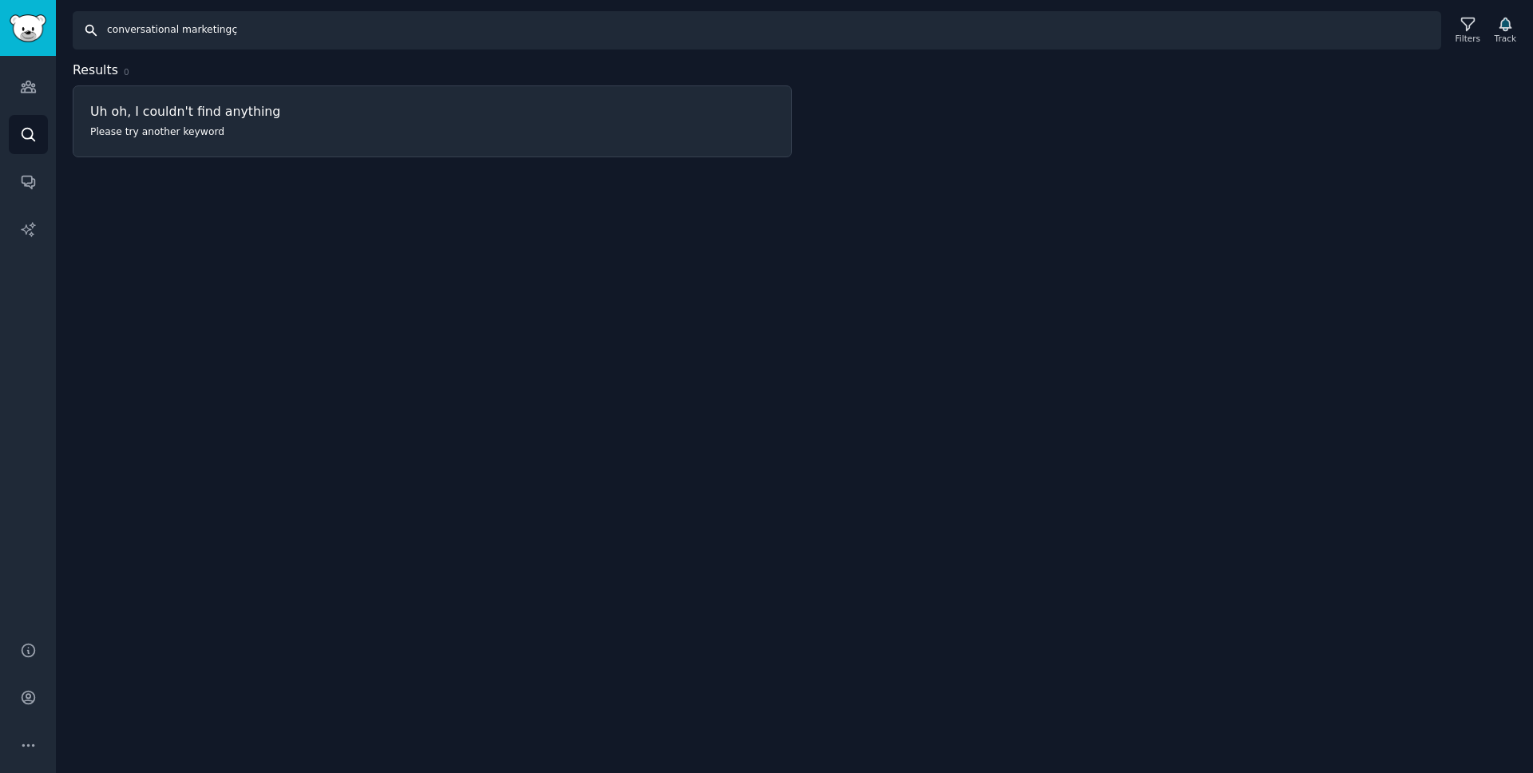
click at [392, 37] on input "conversational marketingç" at bounding box center [757, 30] width 1369 height 38
type input "conversational marketing"
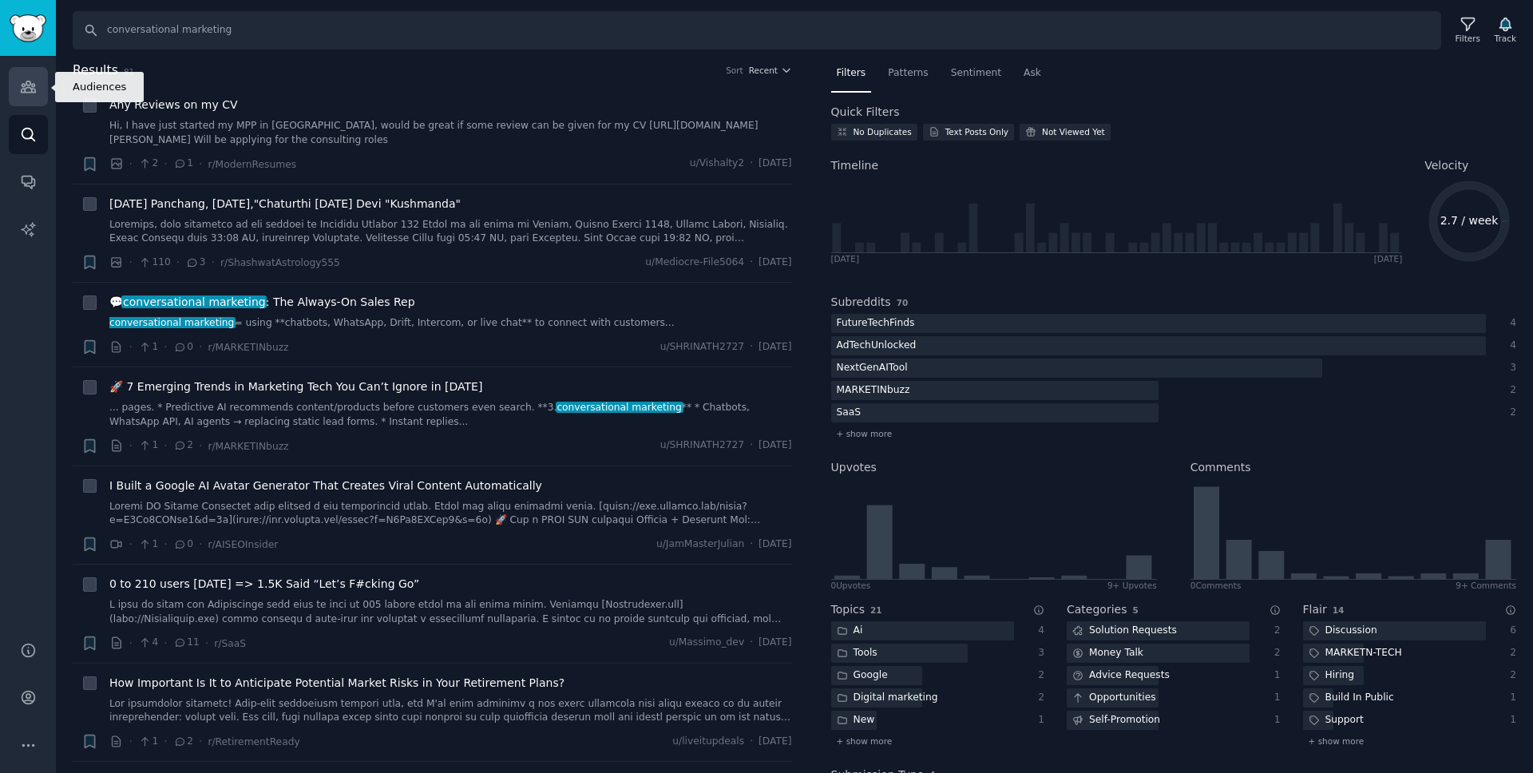
click at [23, 86] on icon "Sidebar" at bounding box center [28, 86] width 14 height 11
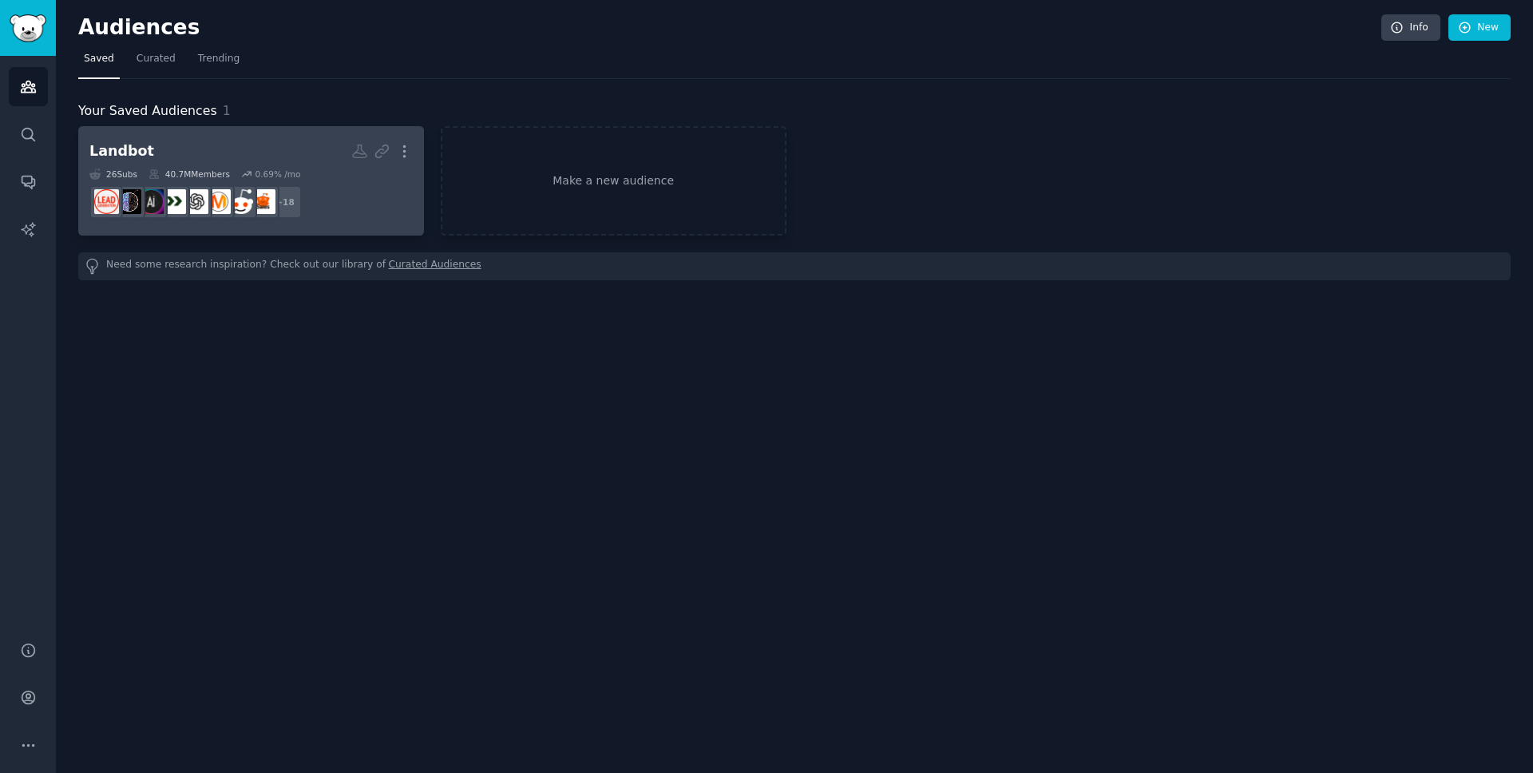
click at [258, 145] on h2 "Landbot More" at bounding box center [250, 151] width 323 height 28
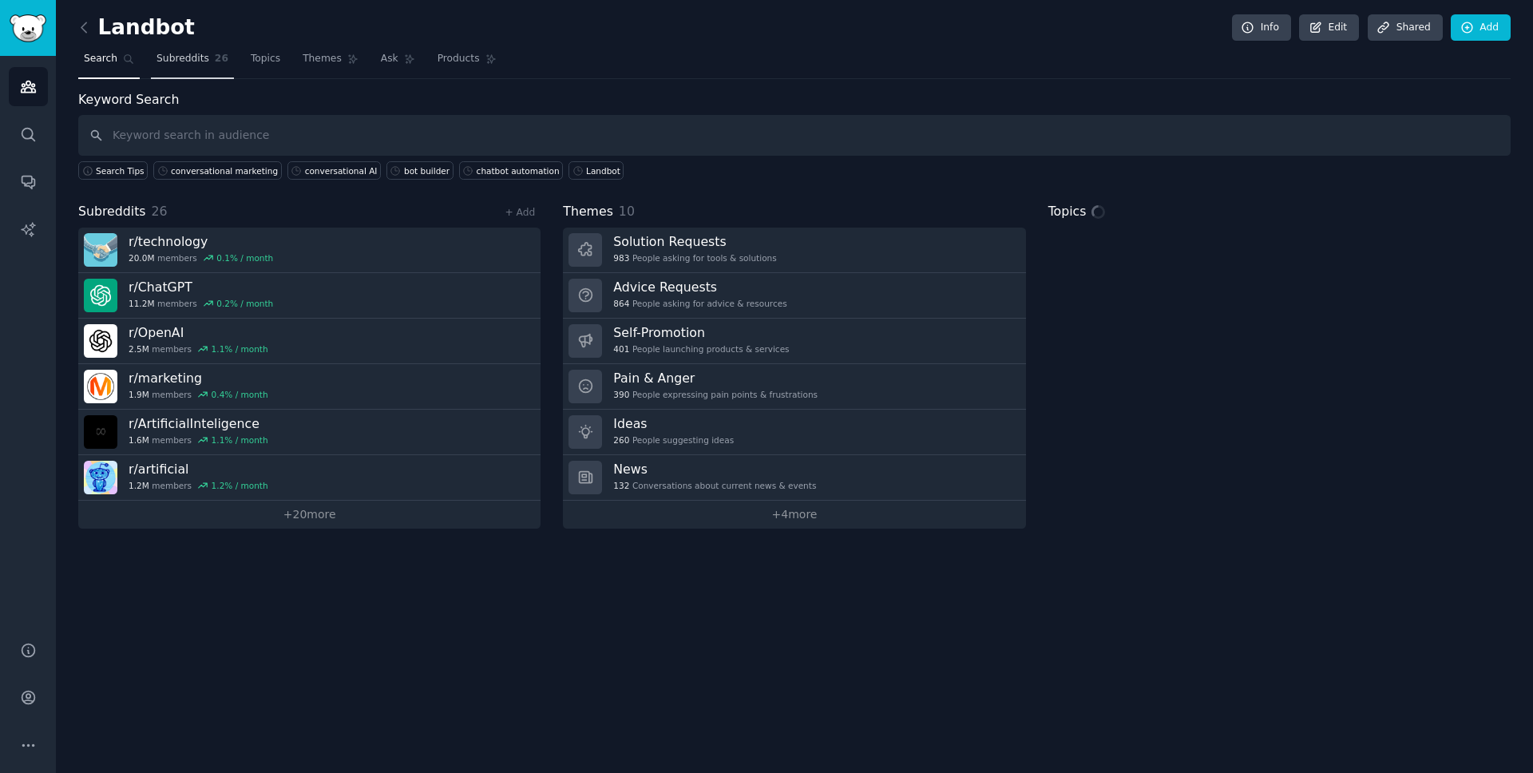
click at [184, 66] on link "Subreddits 26" at bounding box center [192, 62] width 83 height 33
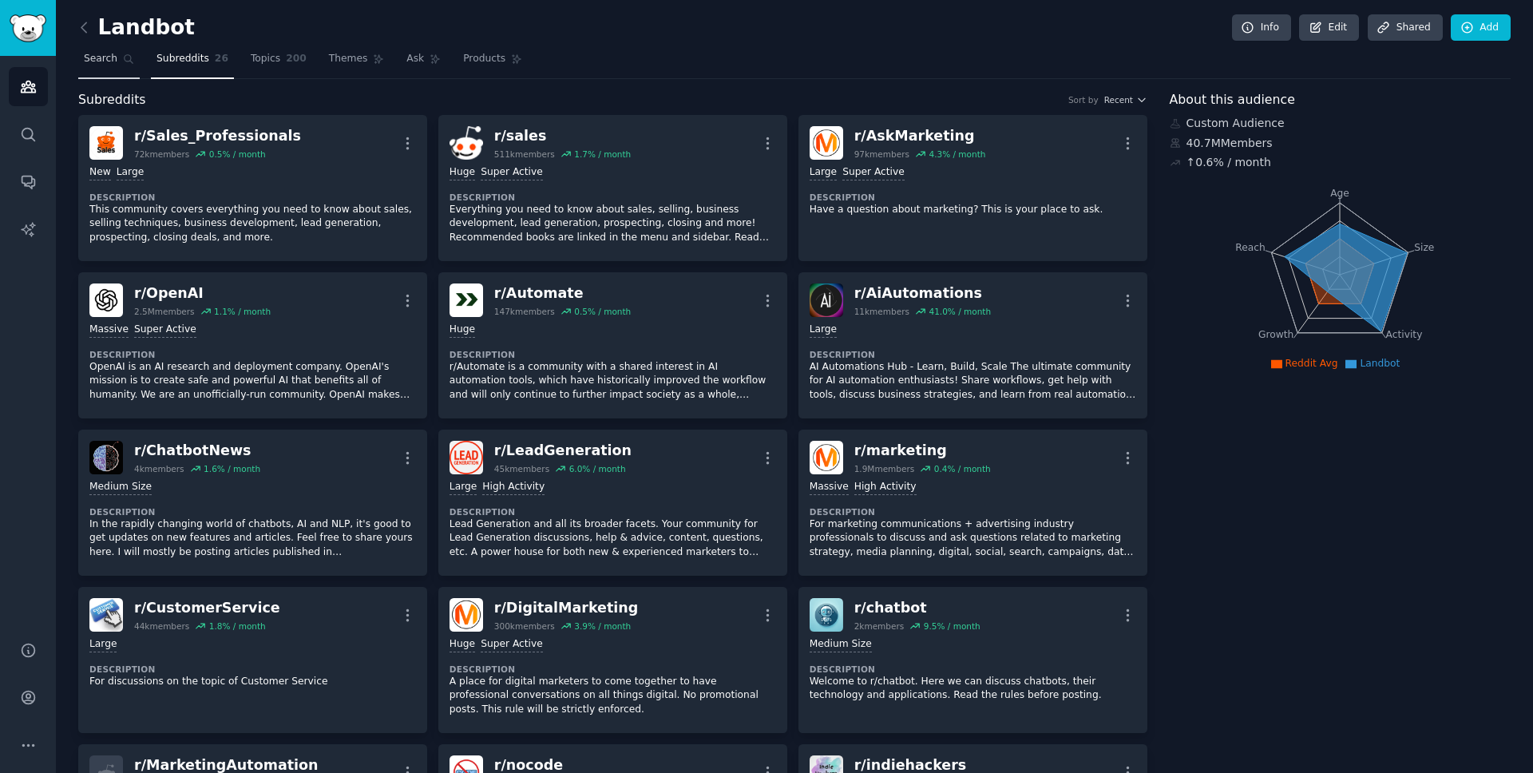
click at [130, 66] on link "Search" at bounding box center [108, 62] width 61 height 33
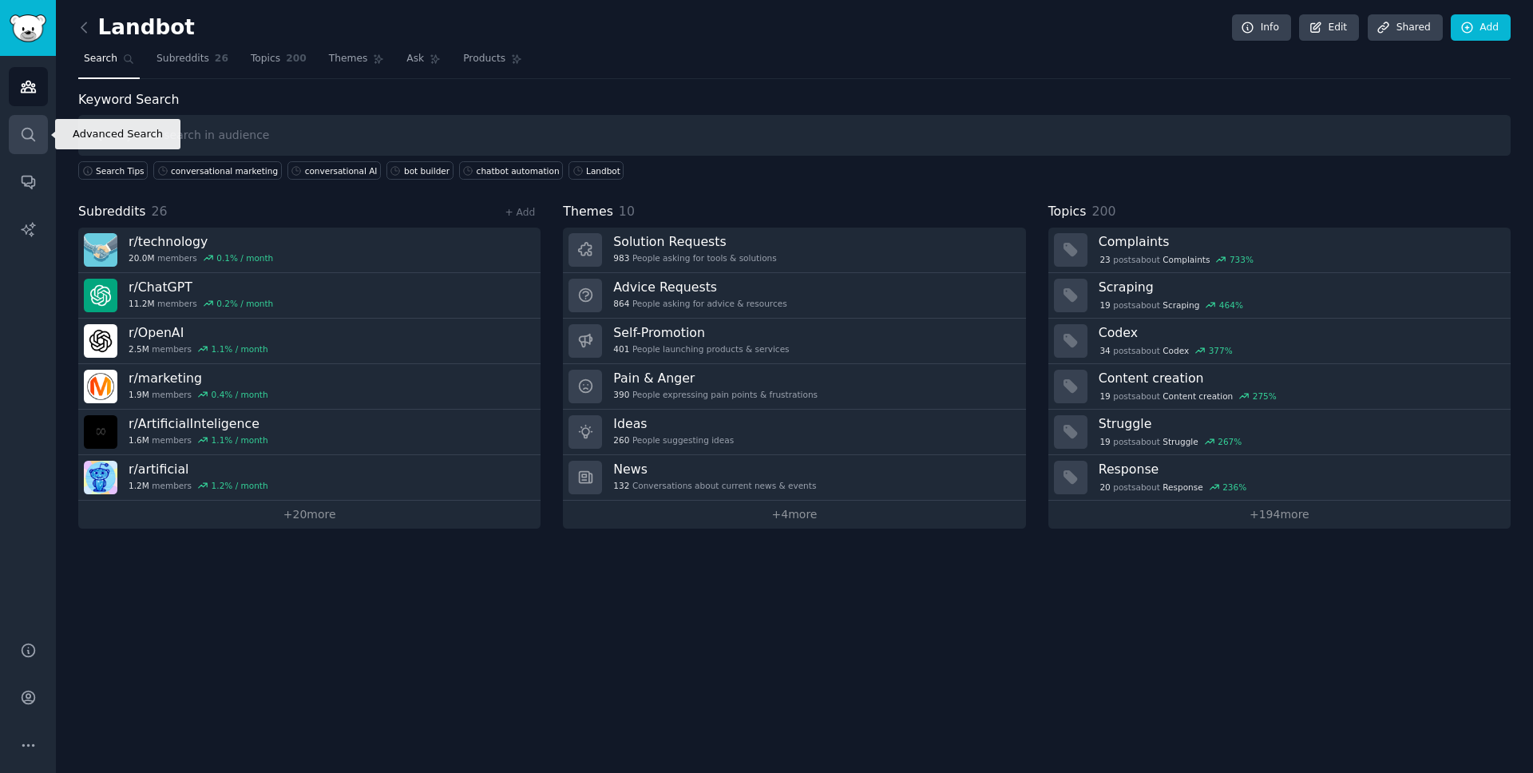
click at [22, 135] on icon "Sidebar" at bounding box center [28, 134] width 13 height 13
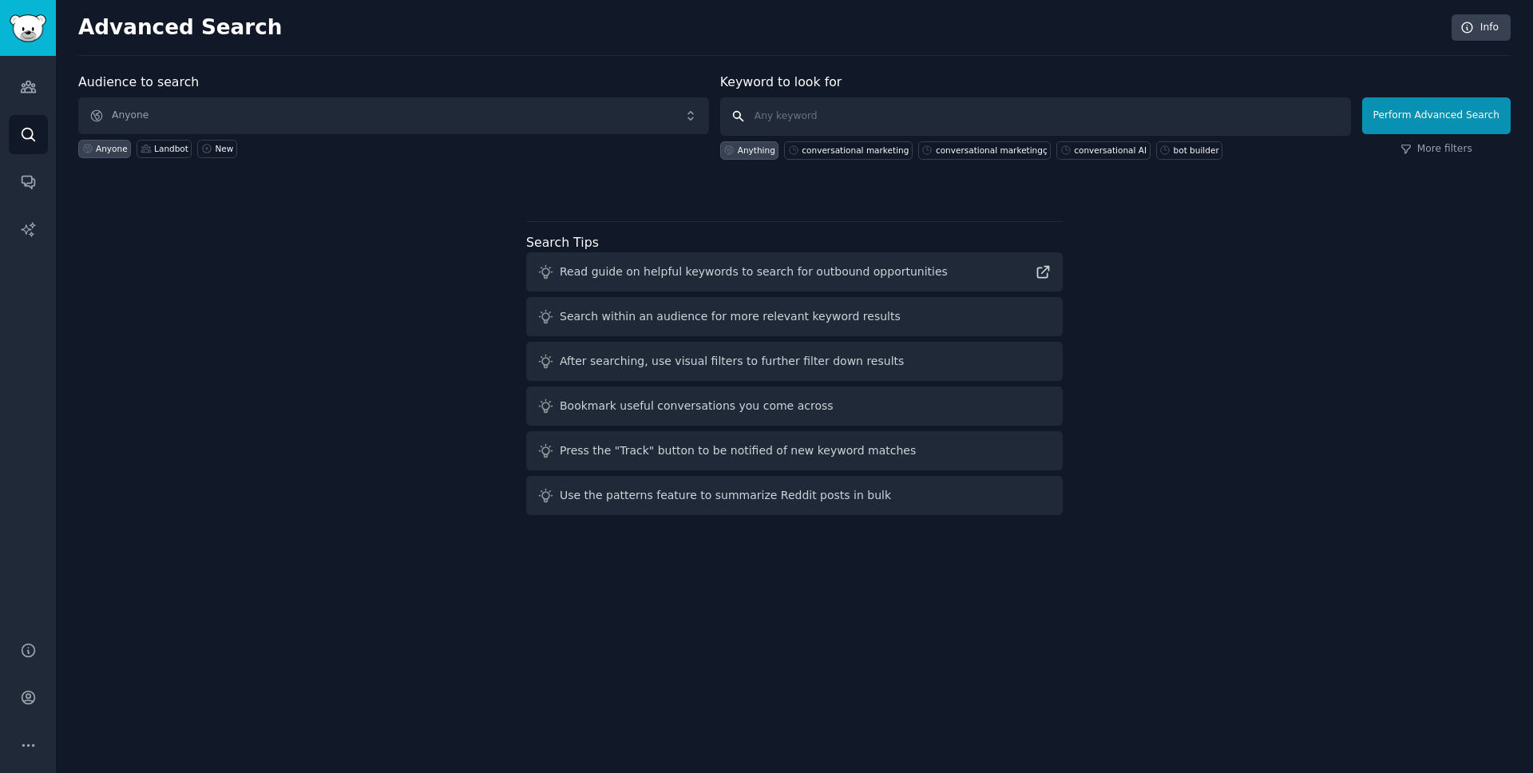
click at [776, 119] on input "text" at bounding box center [1035, 116] width 631 height 38
click at [23, 78] on icon "Sidebar" at bounding box center [28, 86] width 17 height 17
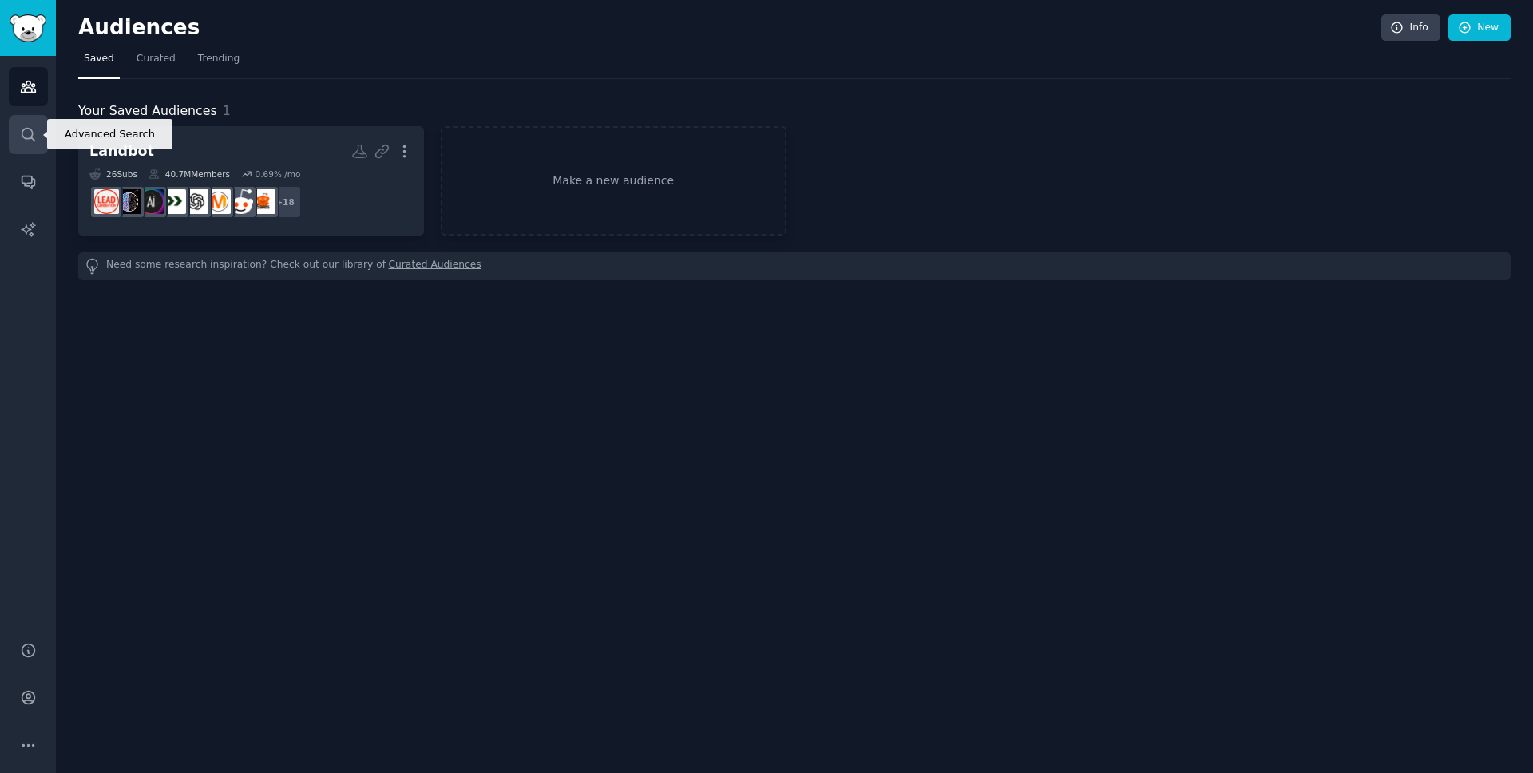
click at [9, 122] on link "Search" at bounding box center [28, 134] width 39 height 39
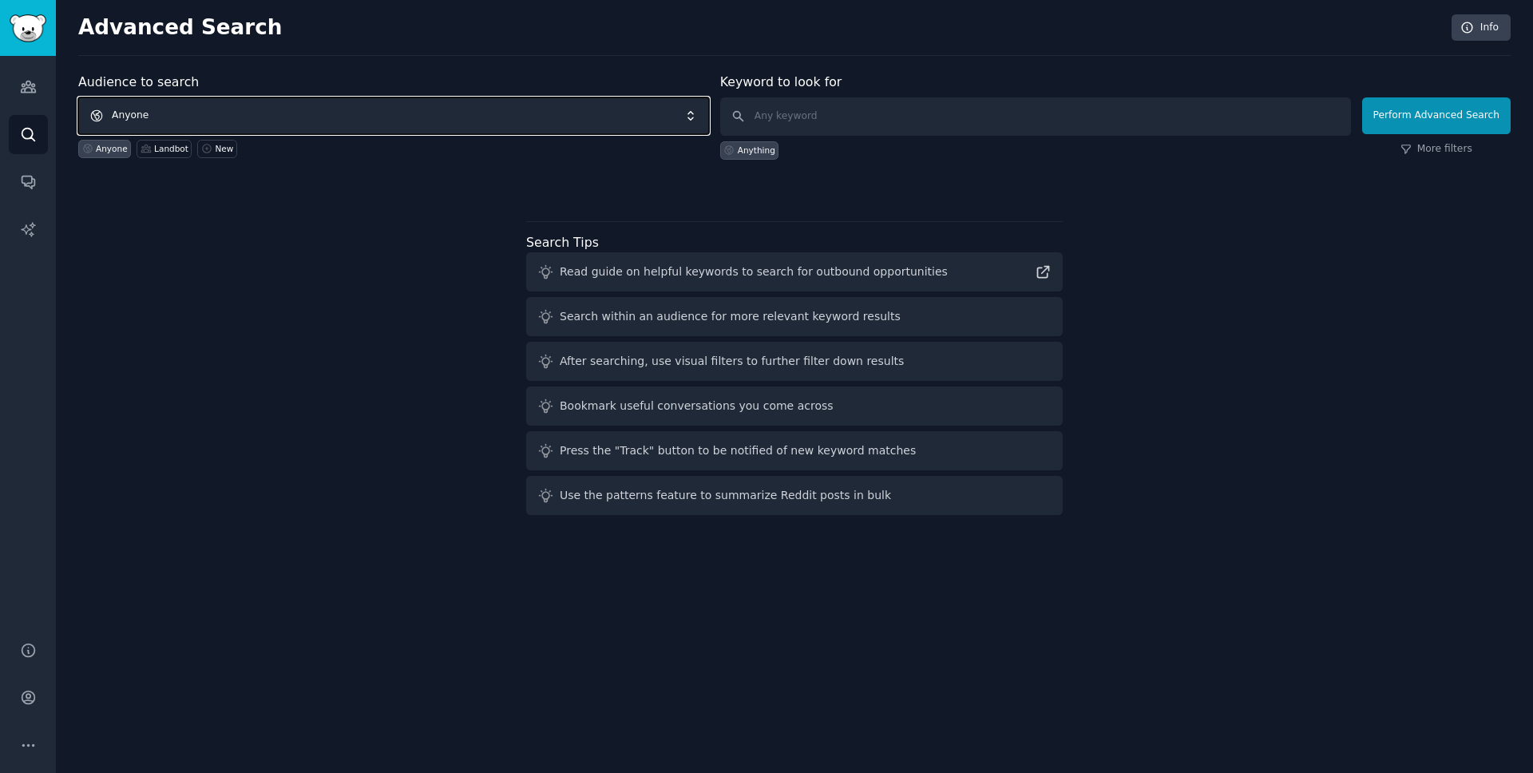
click at [305, 121] on span "Anyone" at bounding box center [393, 115] width 631 height 37
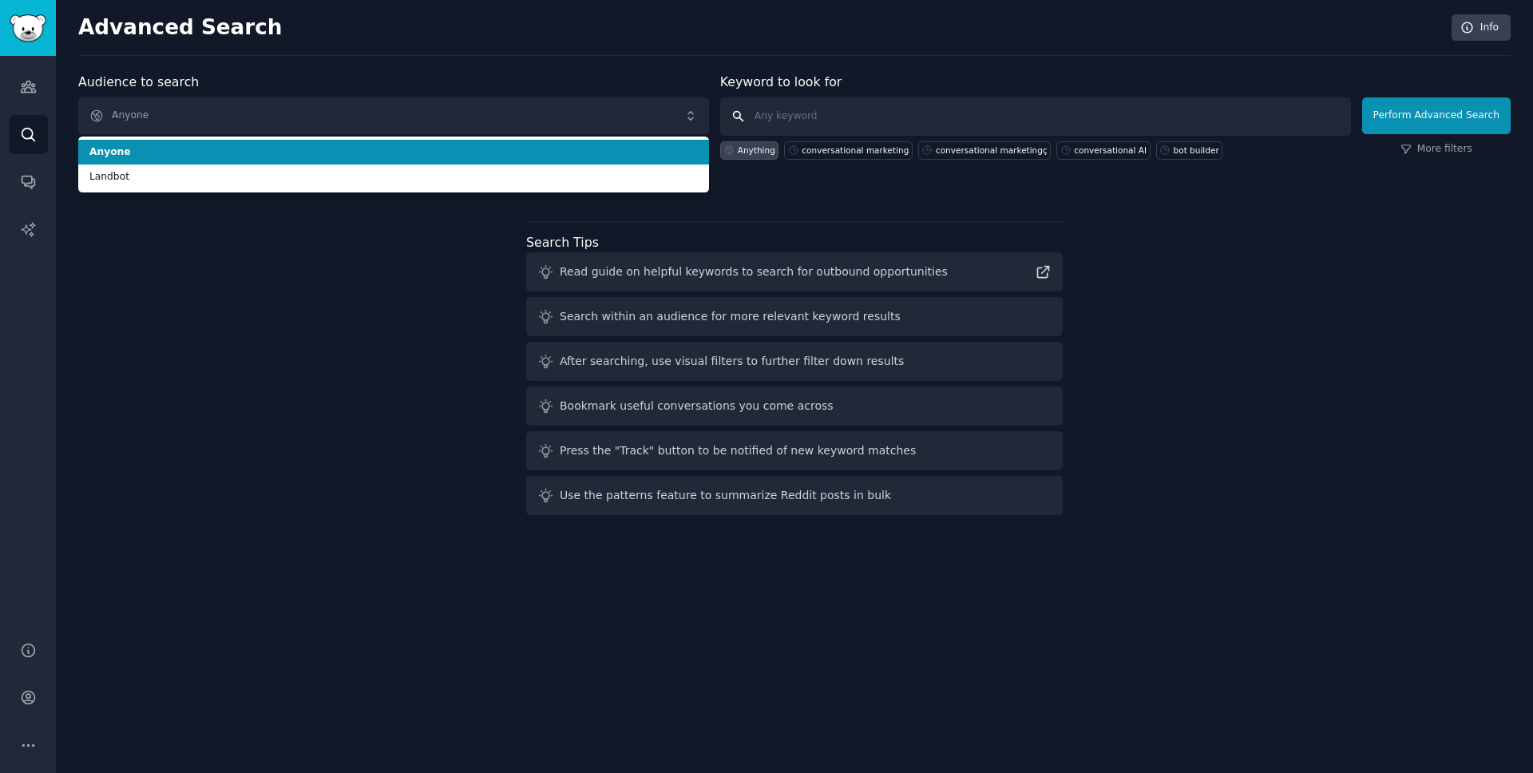
click at [832, 114] on input "text" at bounding box center [1035, 116] width 631 height 38
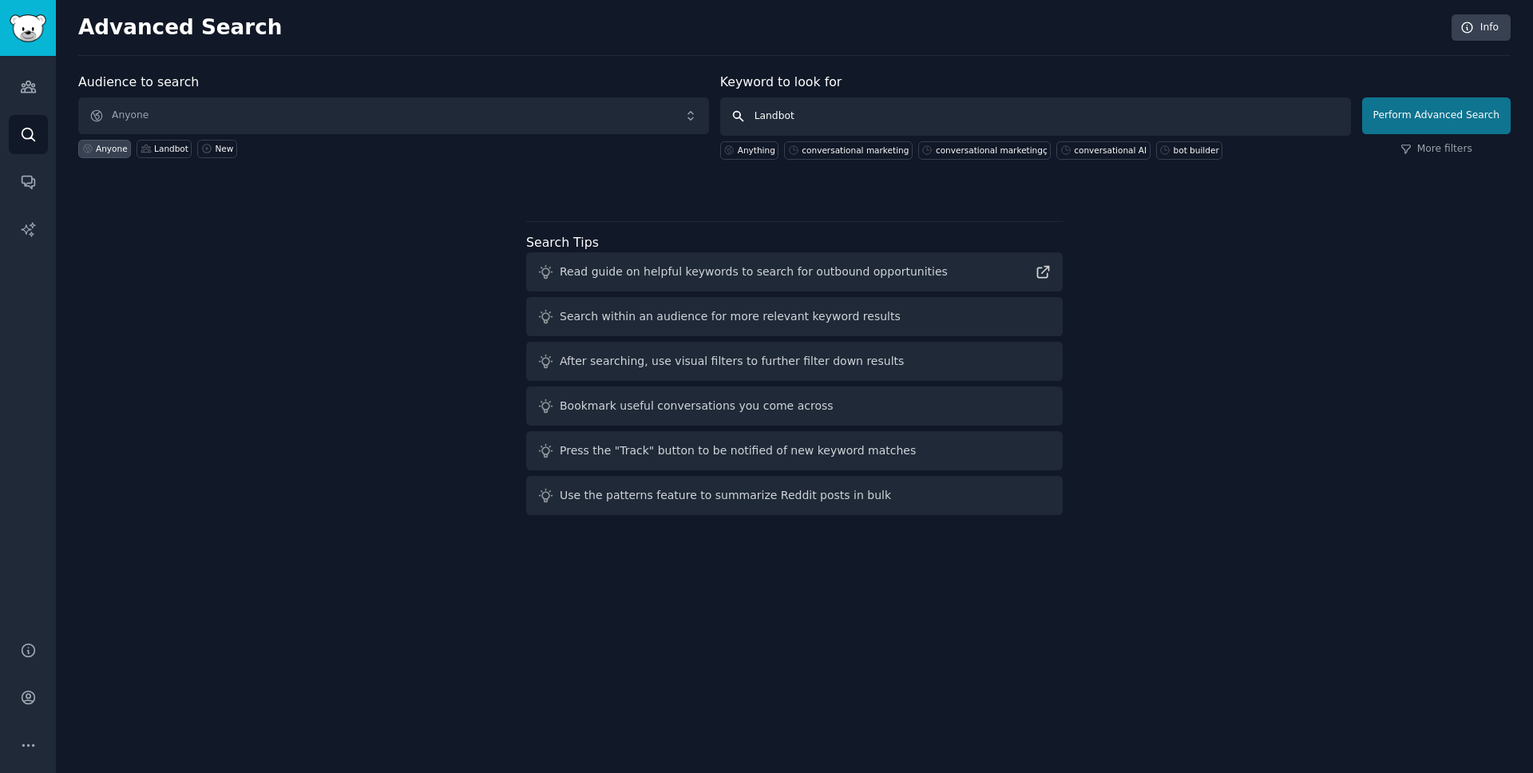
type input "Landbot"
click at [1422, 105] on button "Perform Advanced Search" at bounding box center [1436, 115] width 149 height 37
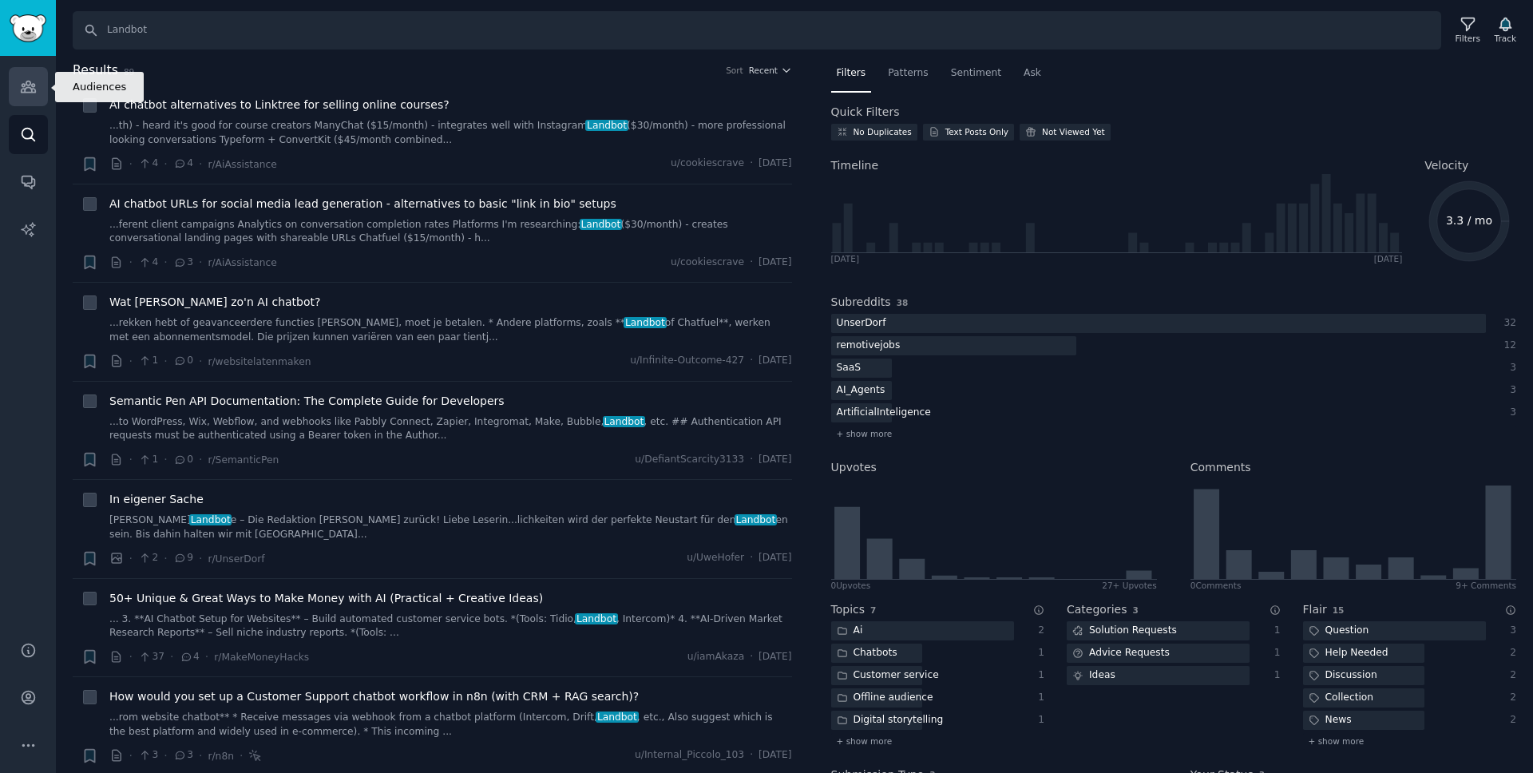
click at [17, 79] on link "Audiences" at bounding box center [28, 86] width 39 height 39
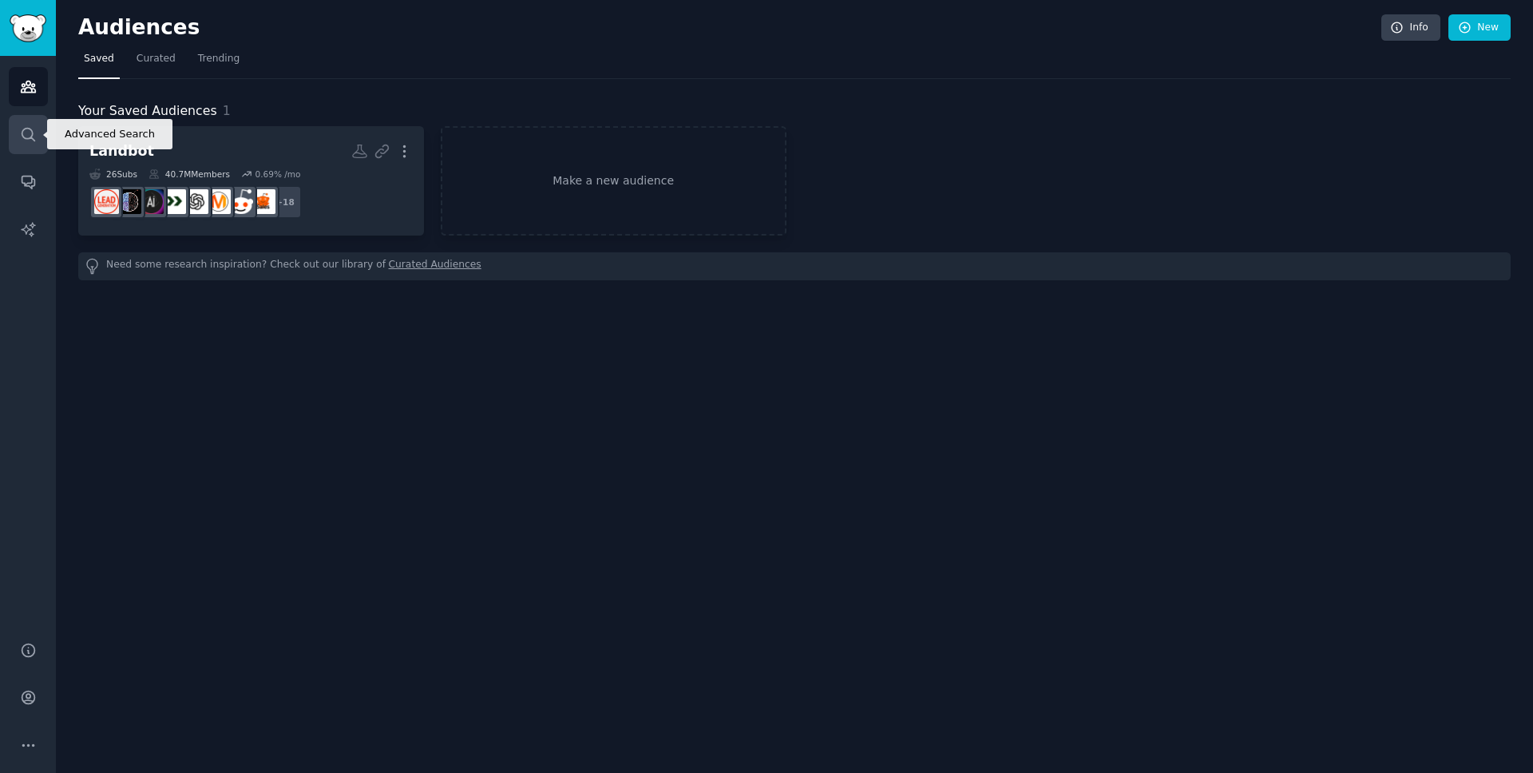
click at [46, 145] on link "Search" at bounding box center [28, 134] width 39 height 39
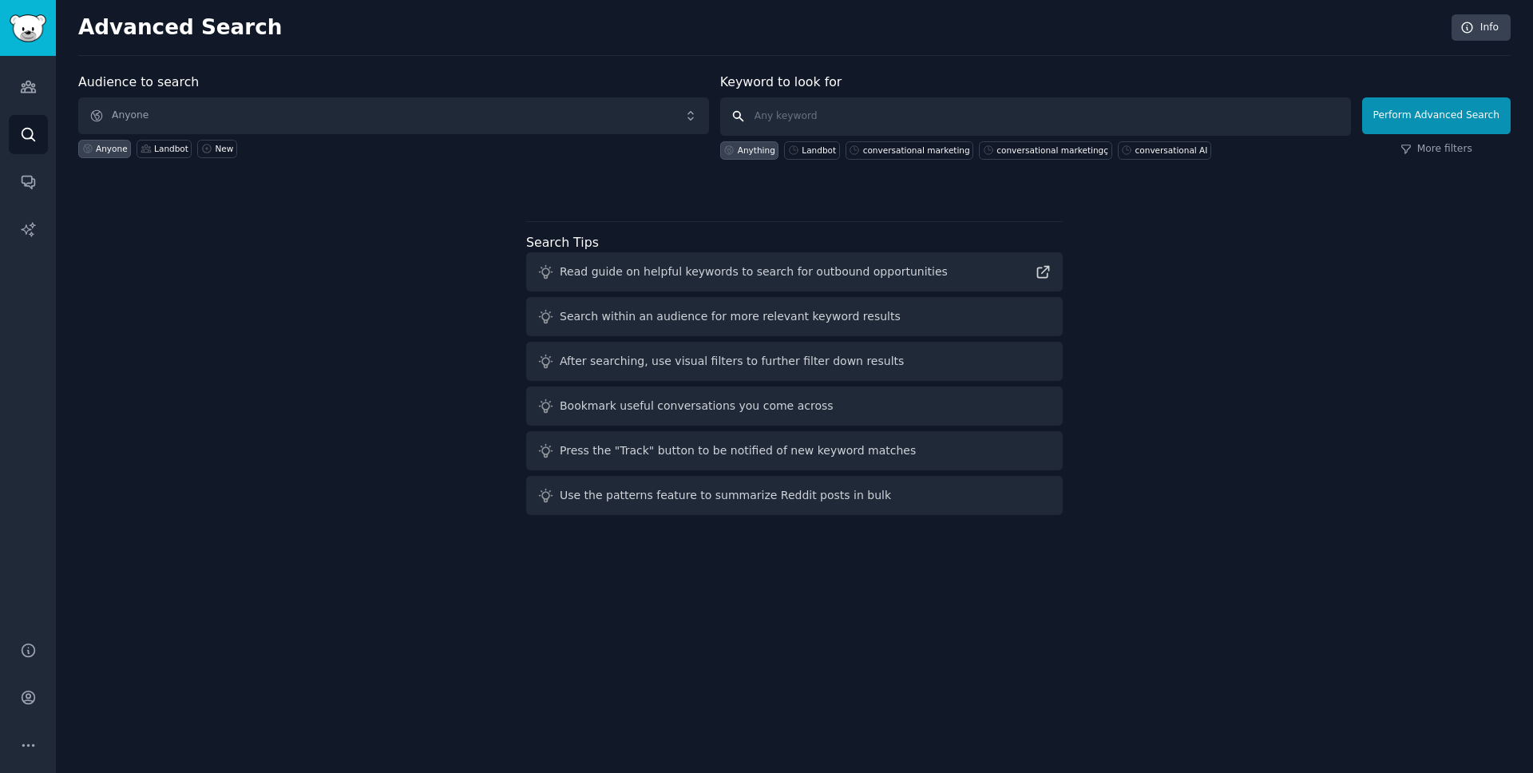
click at [829, 122] on input "text" at bounding box center [1035, 116] width 631 height 38
type input "Chatbot"
click button "Perform Advanced Search" at bounding box center [1436, 115] width 149 height 37
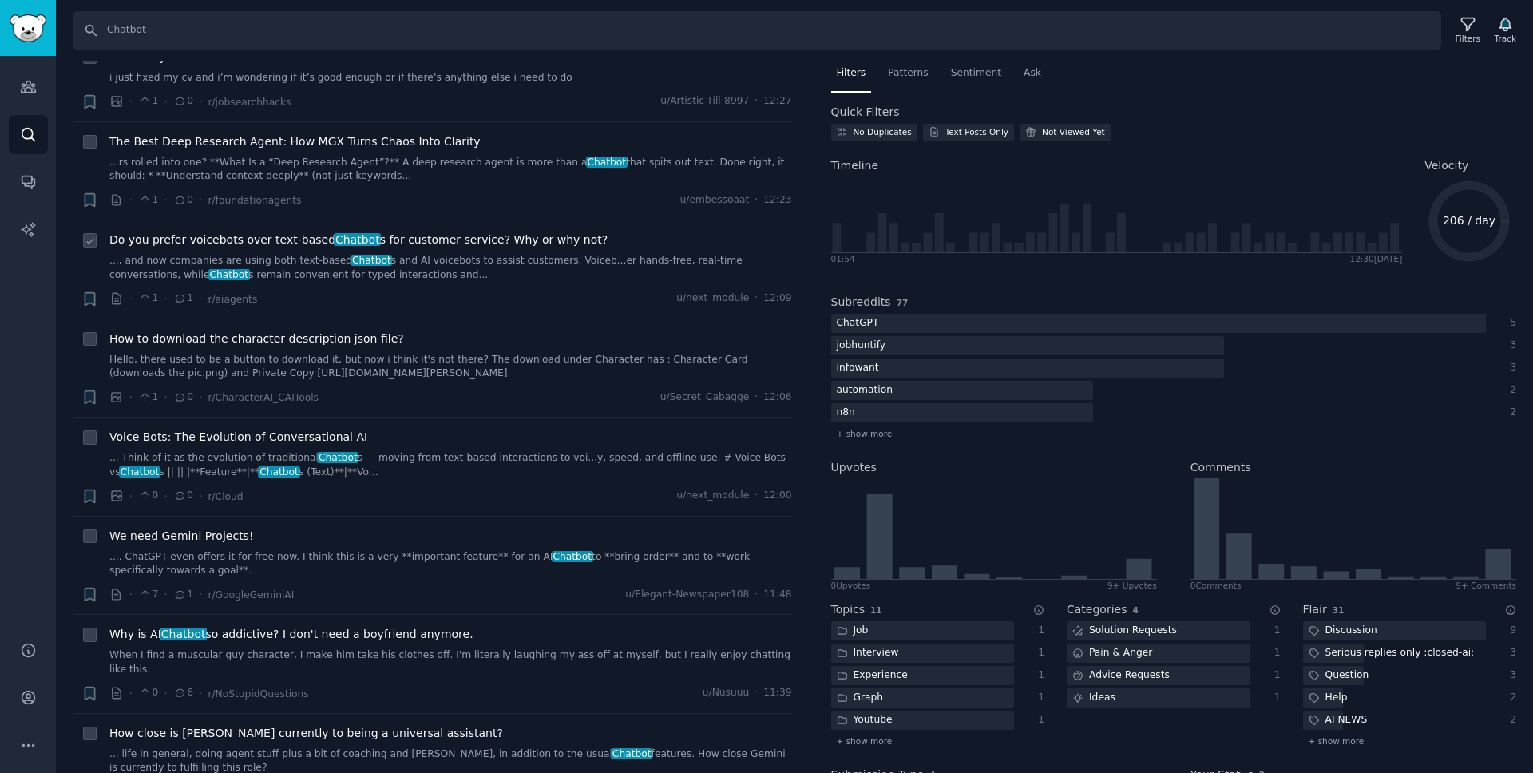
scroll to position [152, 0]
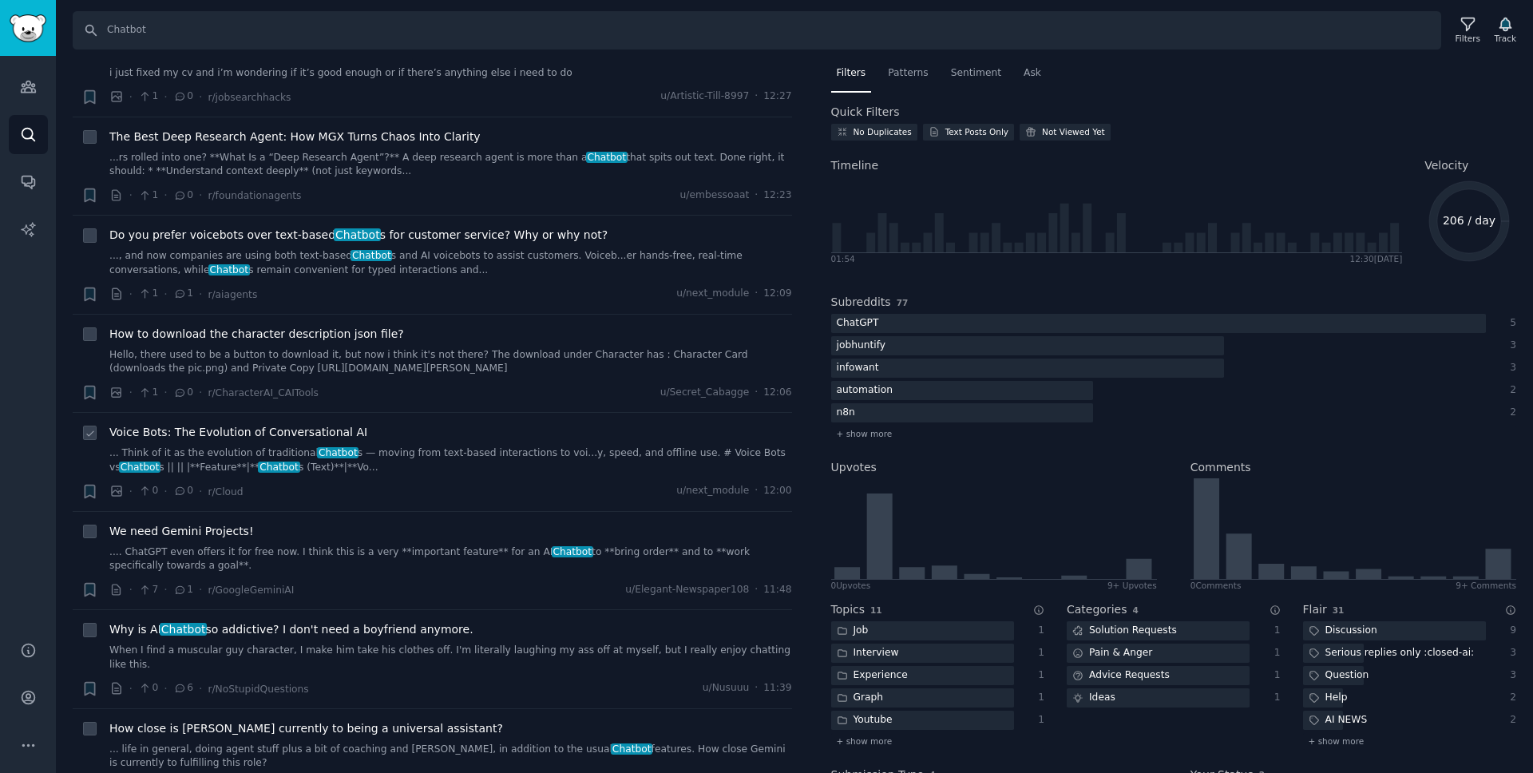
click at [474, 446] on link "... Think of it as the evolution of traditional Chatbot s — moving from text-ba…" at bounding box center [450, 460] width 683 height 28
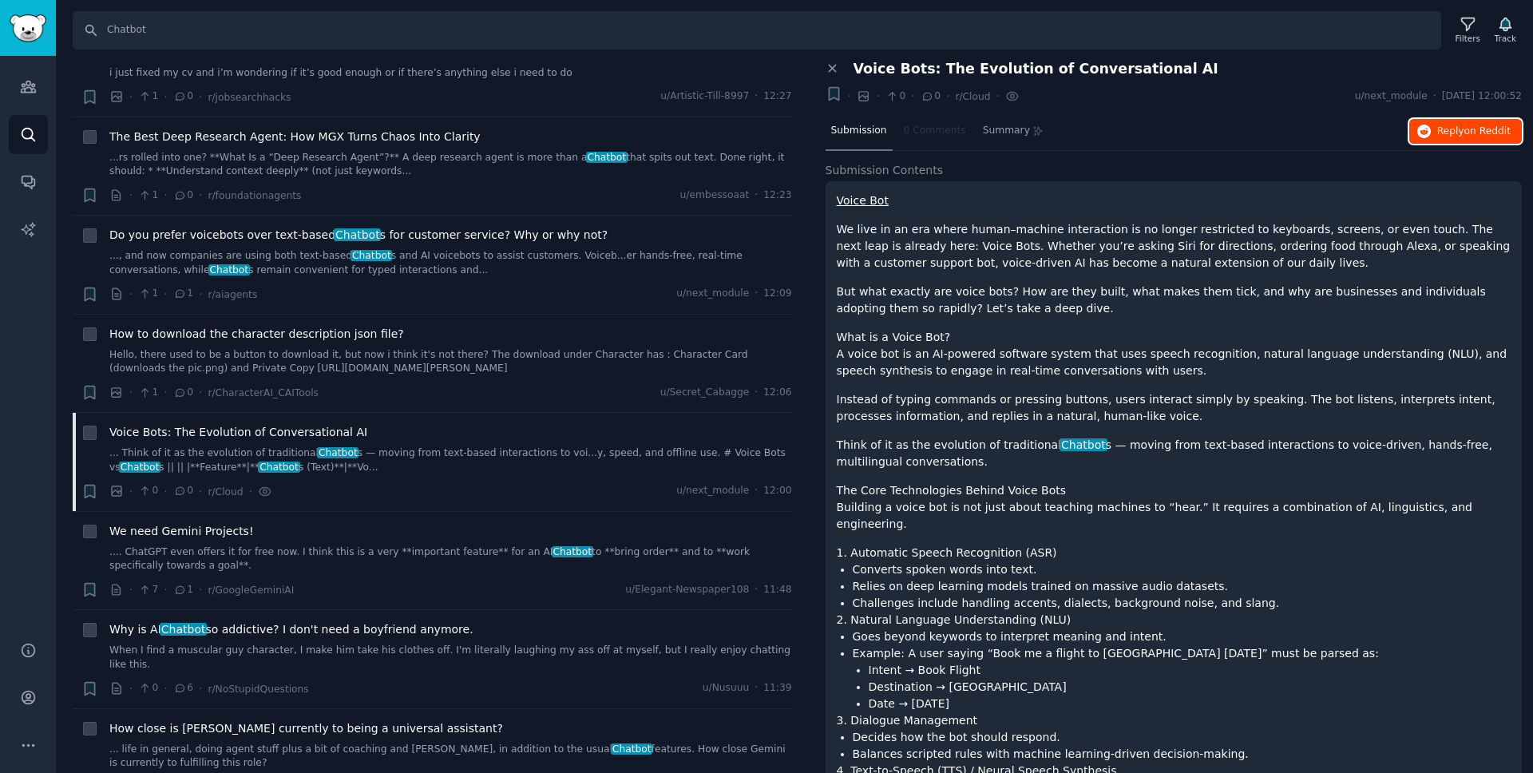
click at [1479, 133] on span "on Reddit" at bounding box center [1488, 130] width 46 height 11
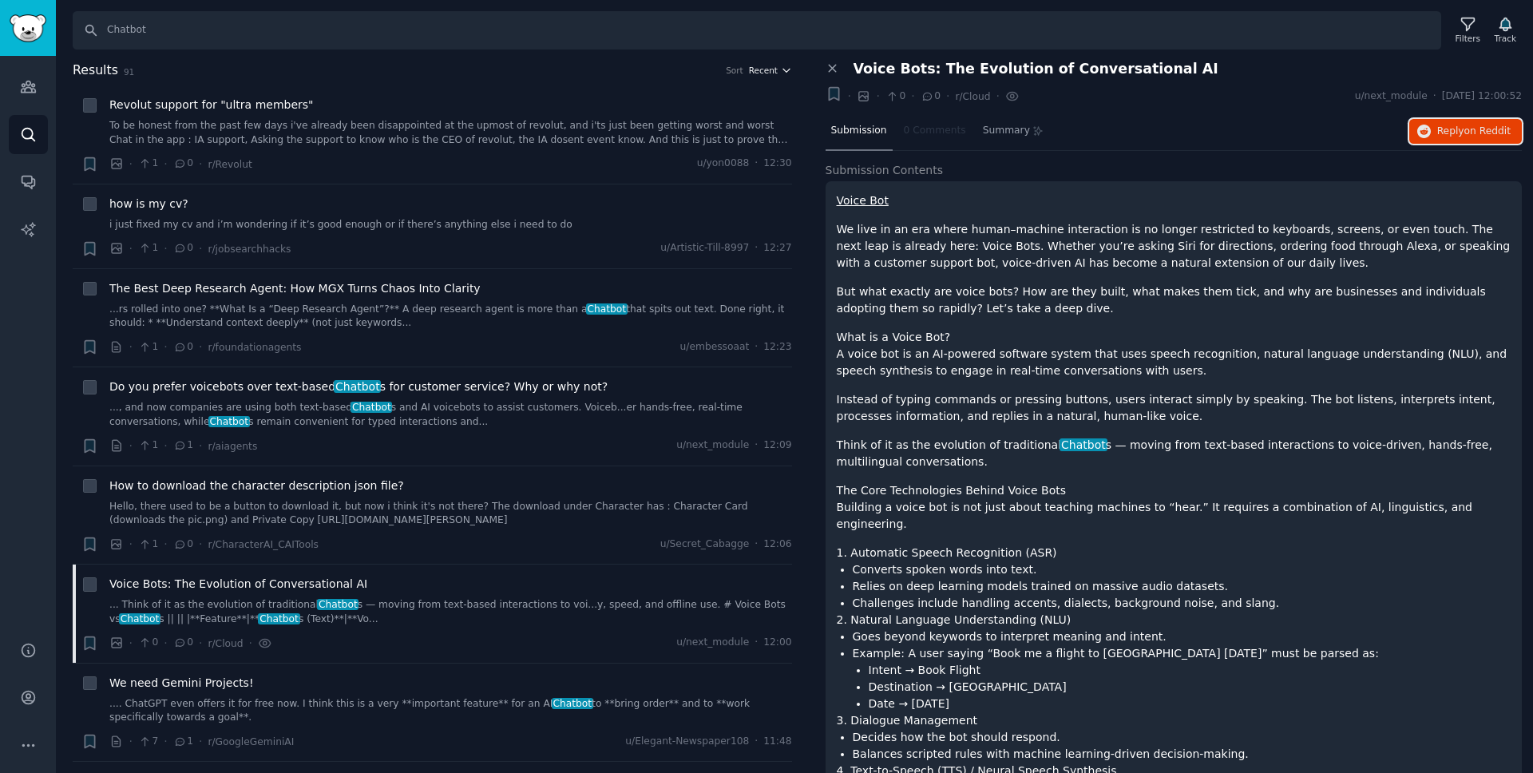
click at [754, 72] on span "Recent" at bounding box center [763, 70] width 29 height 11
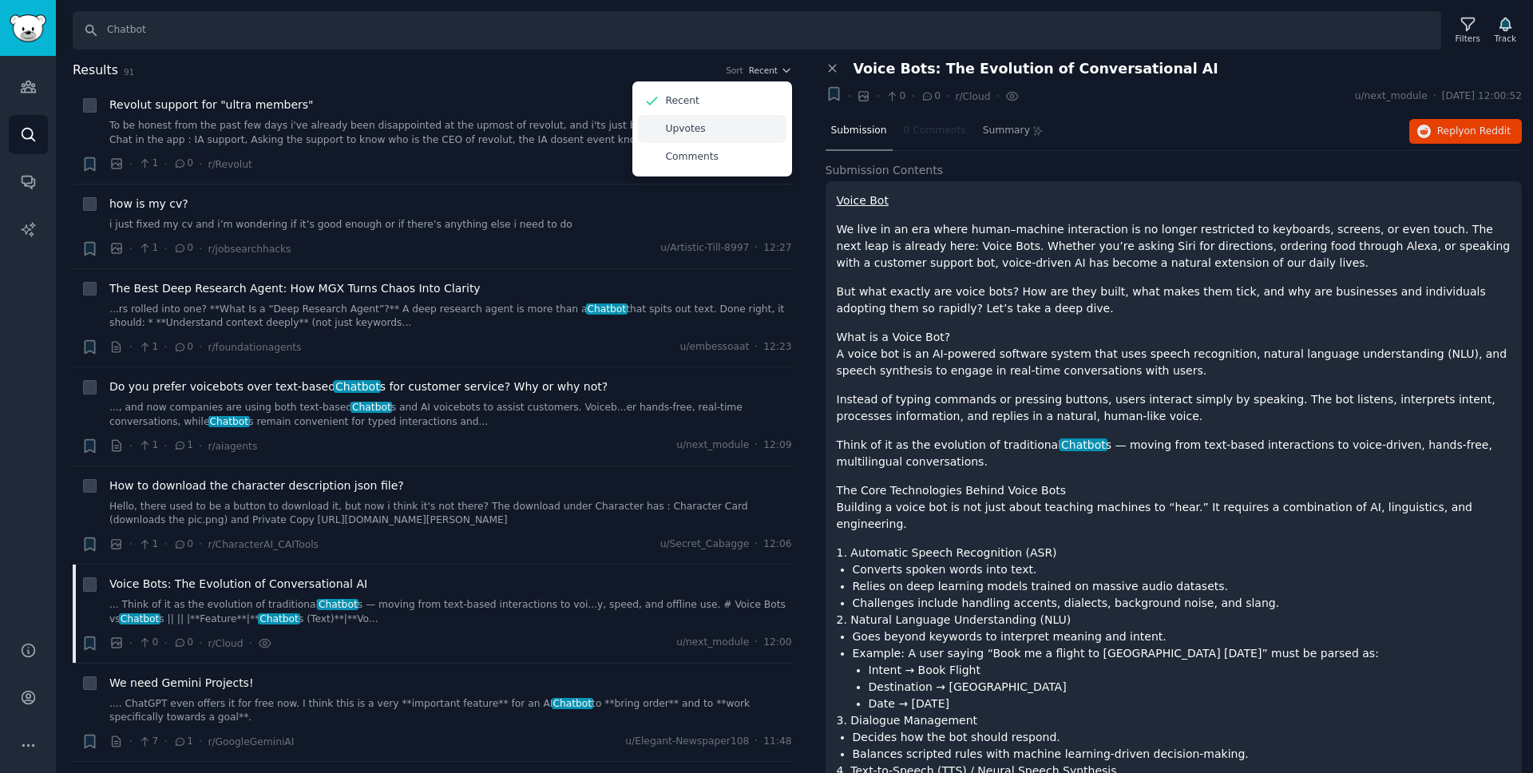
click at [682, 129] on p "Upvotes" at bounding box center [686, 129] width 40 height 14
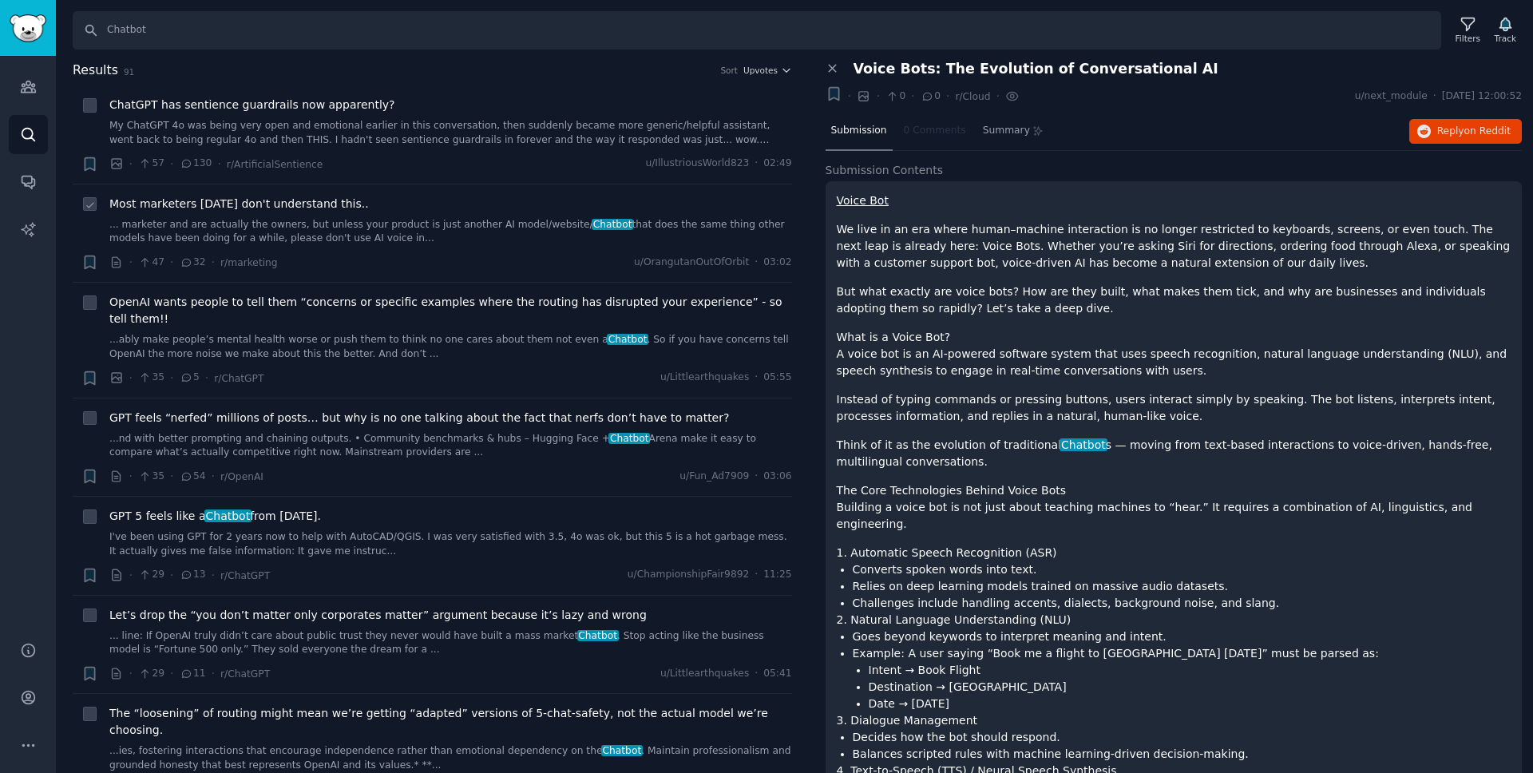
click at [419, 214] on div "Most marketers [DATE] don't understand this.. ... marketer and are actually the…" at bounding box center [450, 221] width 683 height 50
click at [416, 221] on link "... marketer and are actually the owners, but unless your product is just anoth…" at bounding box center [450, 232] width 683 height 28
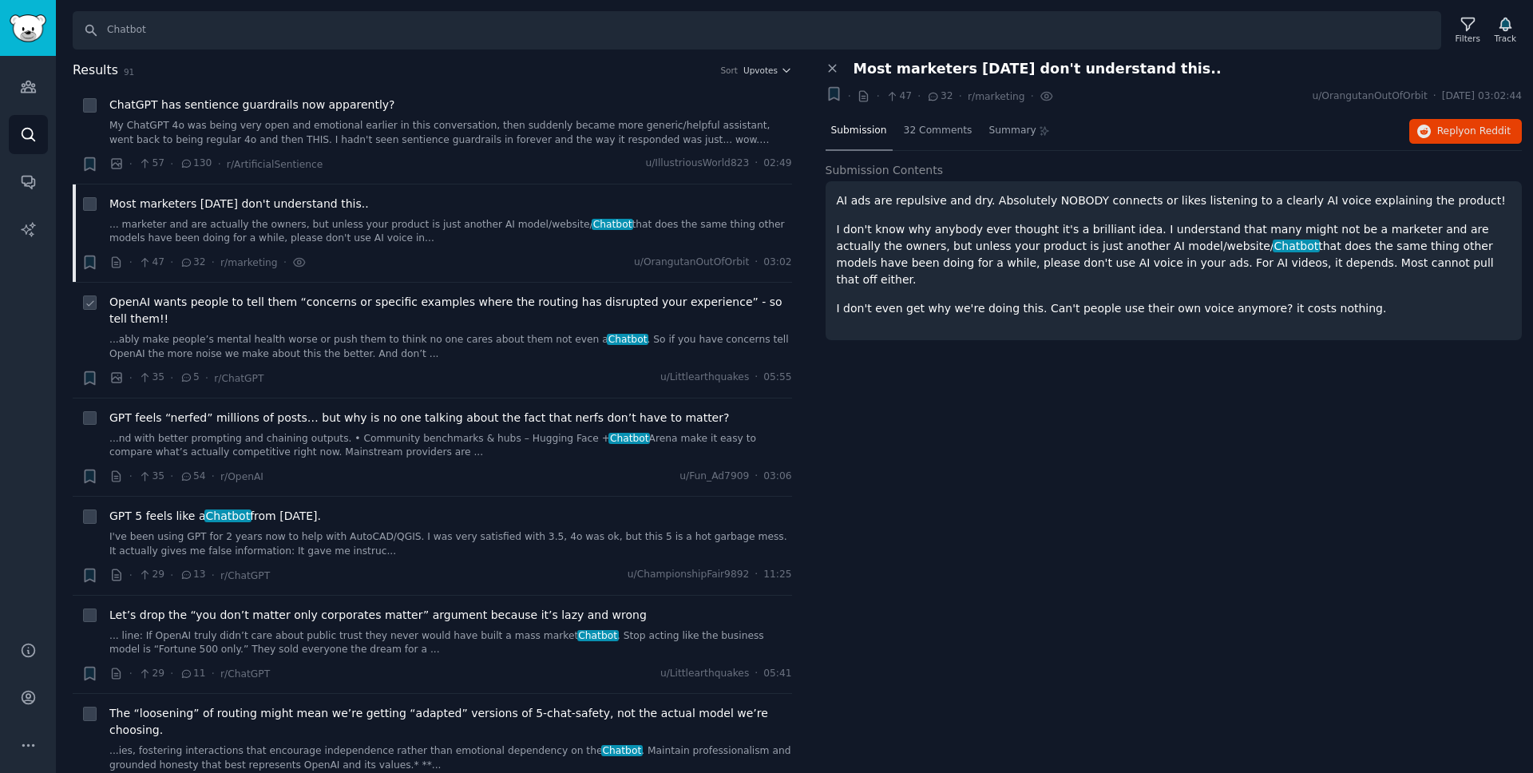
click at [477, 331] on div "OpenAI wants people to tell them “concerns or specific examples where the routi…" at bounding box center [450, 327] width 683 height 67
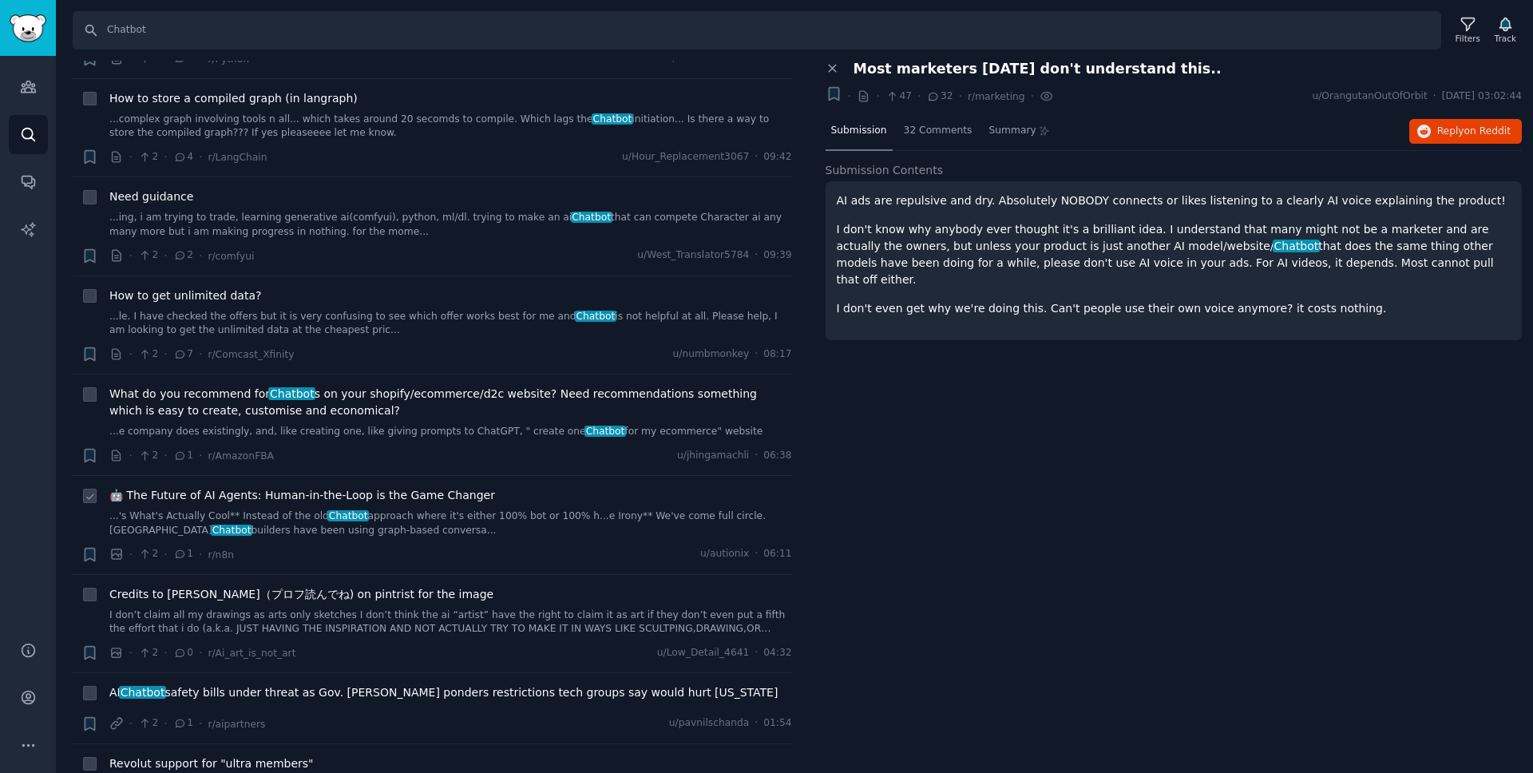
scroll to position [2560, 0]
click at [488, 395] on span "What do you recommend for Chatbot s on your shopify/ecommerce/d2c website? Need…" at bounding box center [450, 405] width 683 height 34
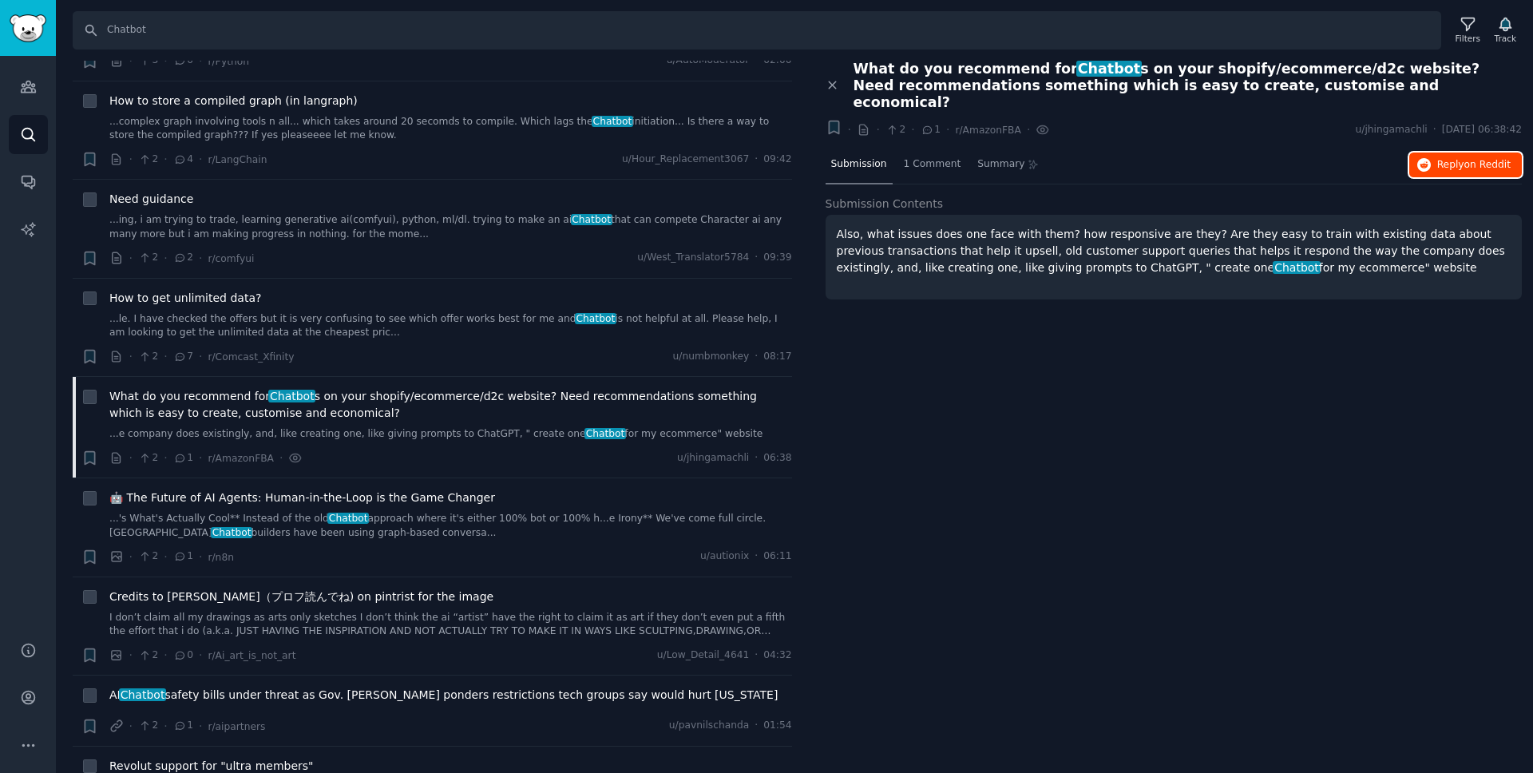
click at [1477, 153] on button "Reply on Reddit" at bounding box center [1466, 166] width 113 height 26
